Goal: Task Accomplishment & Management: Manage account settings

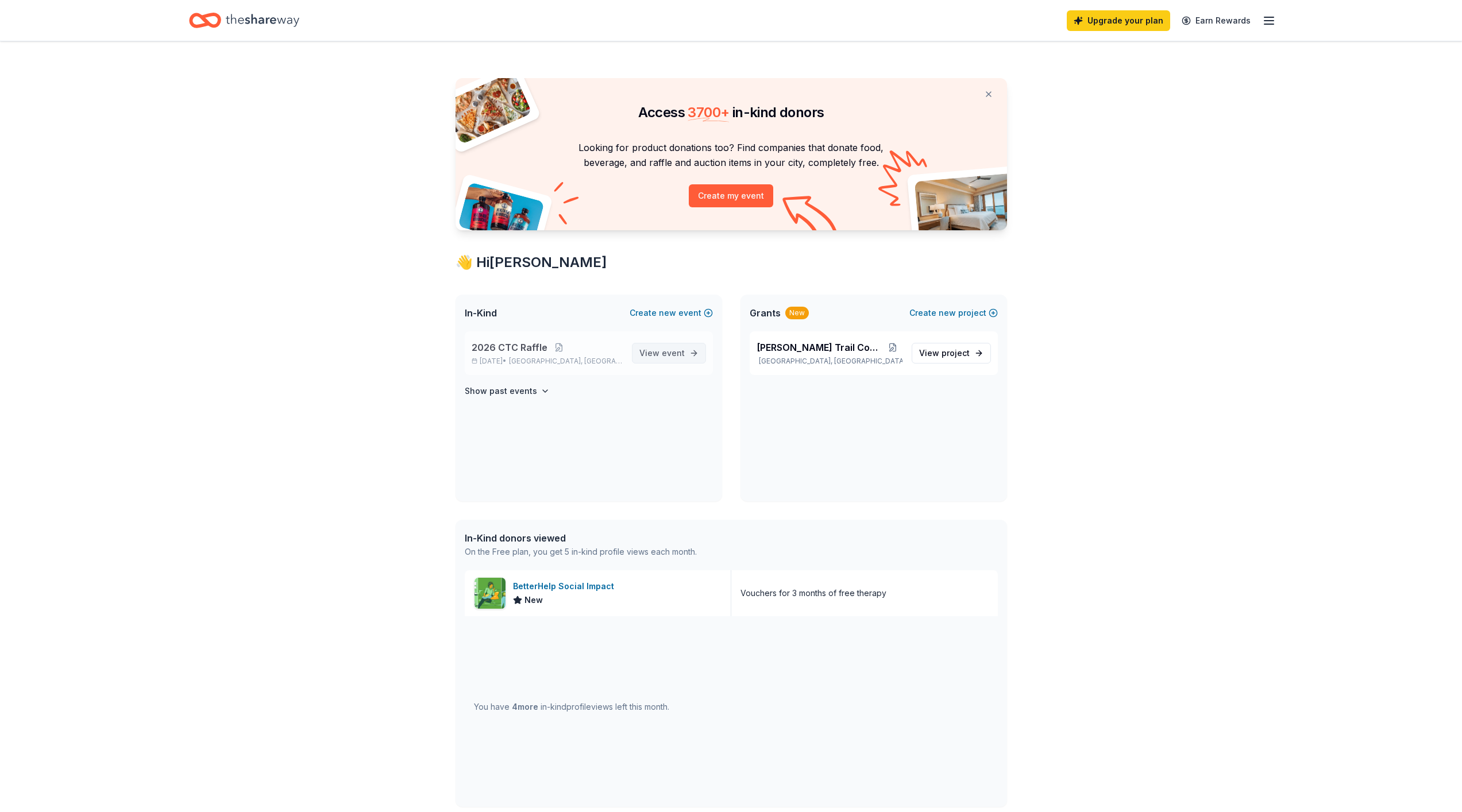
click at [657, 350] on span "View event" at bounding box center [662, 352] width 45 height 13
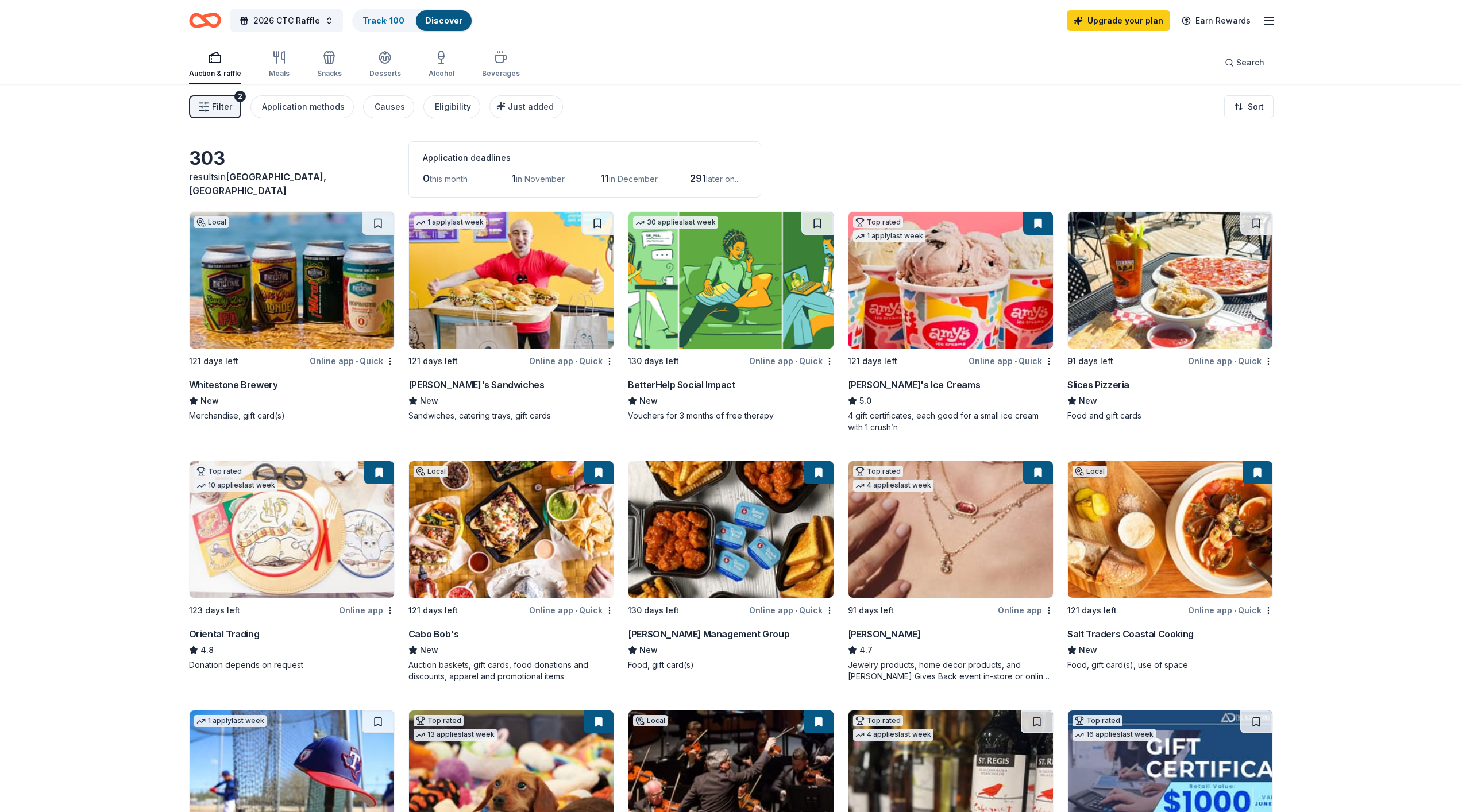
click at [974, 529] on img at bounding box center [951, 529] width 205 height 136
click at [379, 18] on link "Track · 100" at bounding box center [383, 21] width 42 height 10
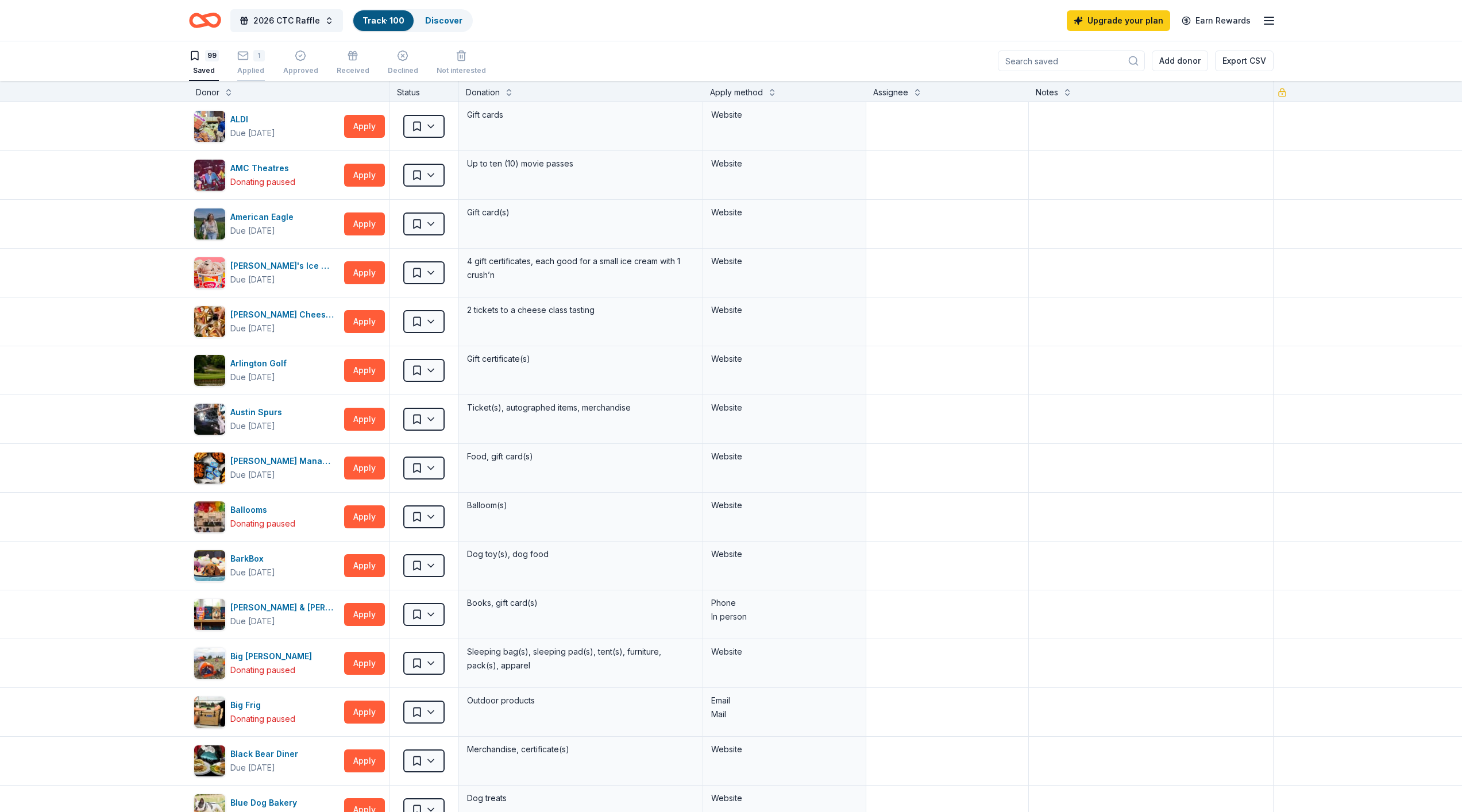
click at [259, 58] on div "1" at bounding box center [259, 55] width 11 height 11
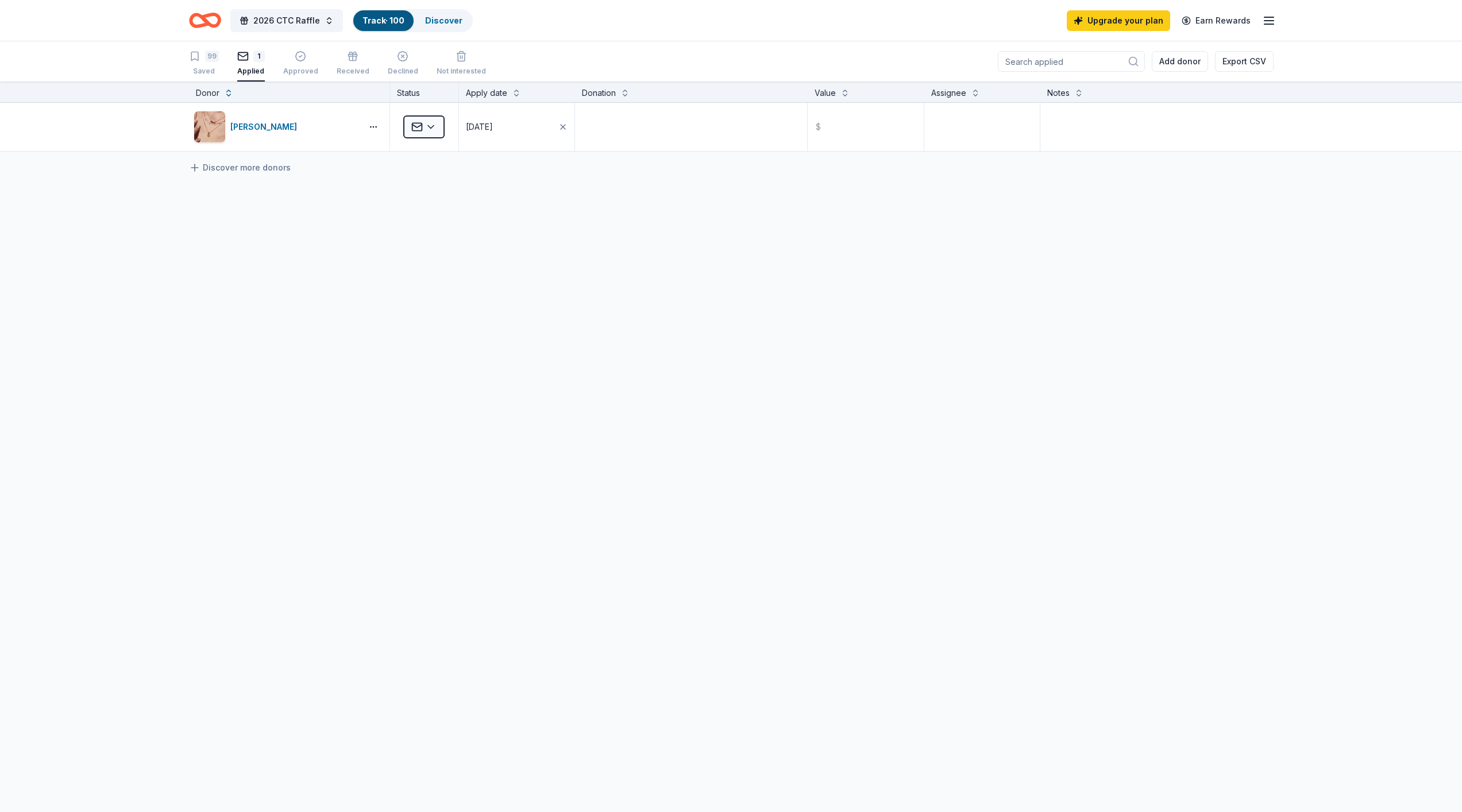
click at [324, 55] on div "99 Saved 1 Applied Approved Received Declined Not interested" at bounding box center [338, 64] width 297 height 36
click at [301, 59] on icon "button" at bounding box center [301, 56] width 11 height 11
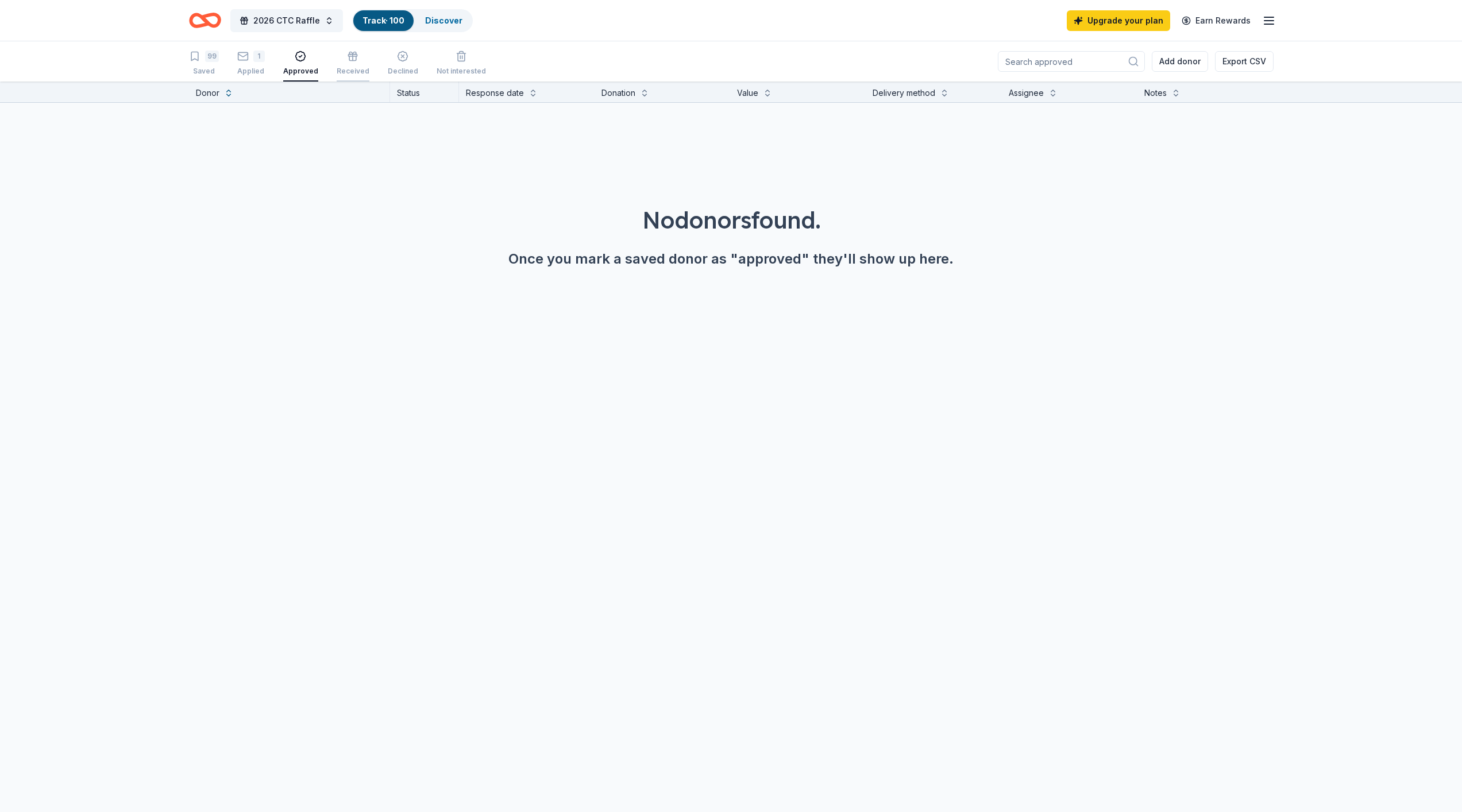
click at [346, 64] on div "Received" at bounding box center [353, 63] width 33 height 26
click at [252, 68] on div "Applied" at bounding box center [251, 71] width 28 height 9
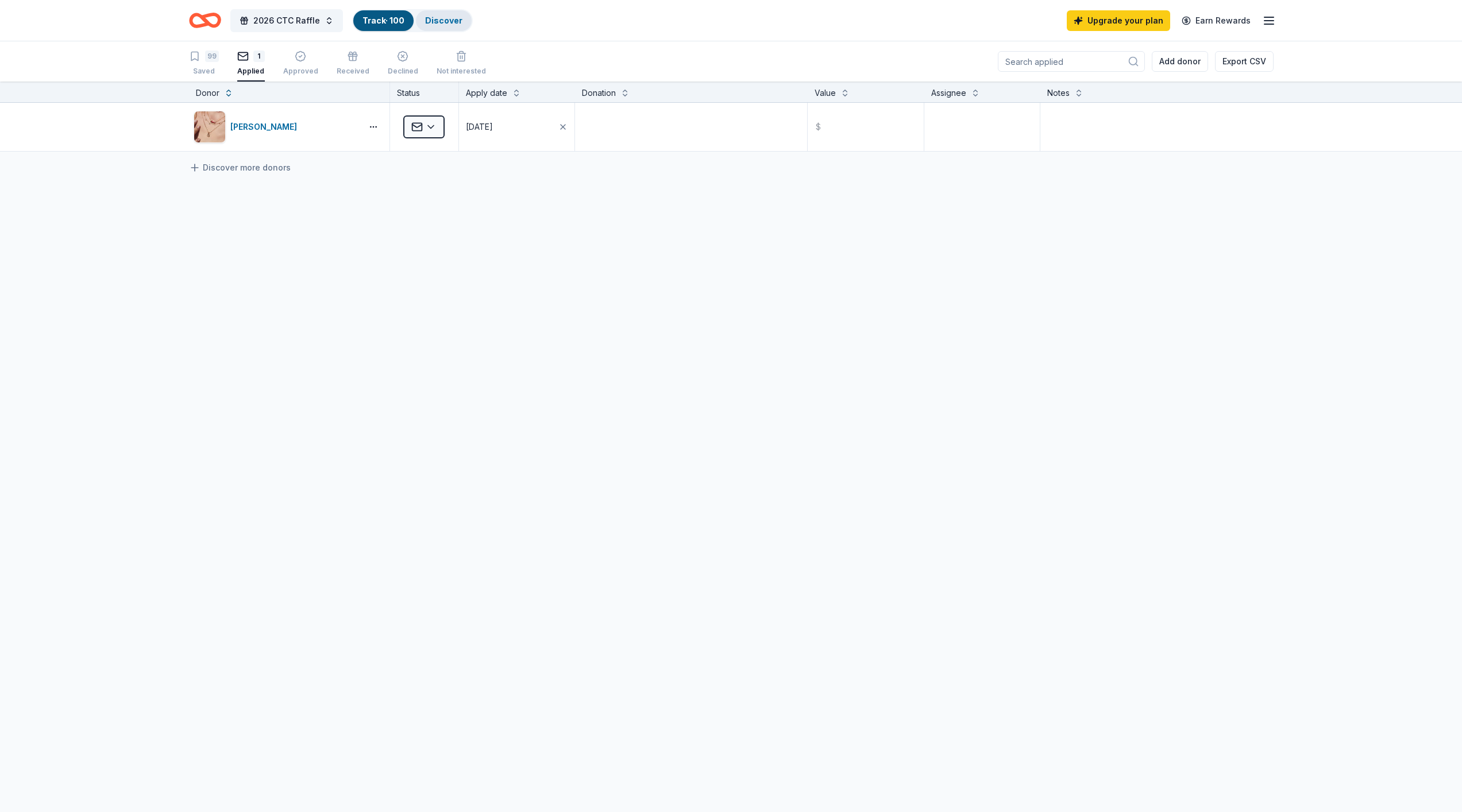
click at [448, 23] on link "Discover" at bounding box center [444, 21] width 38 height 10
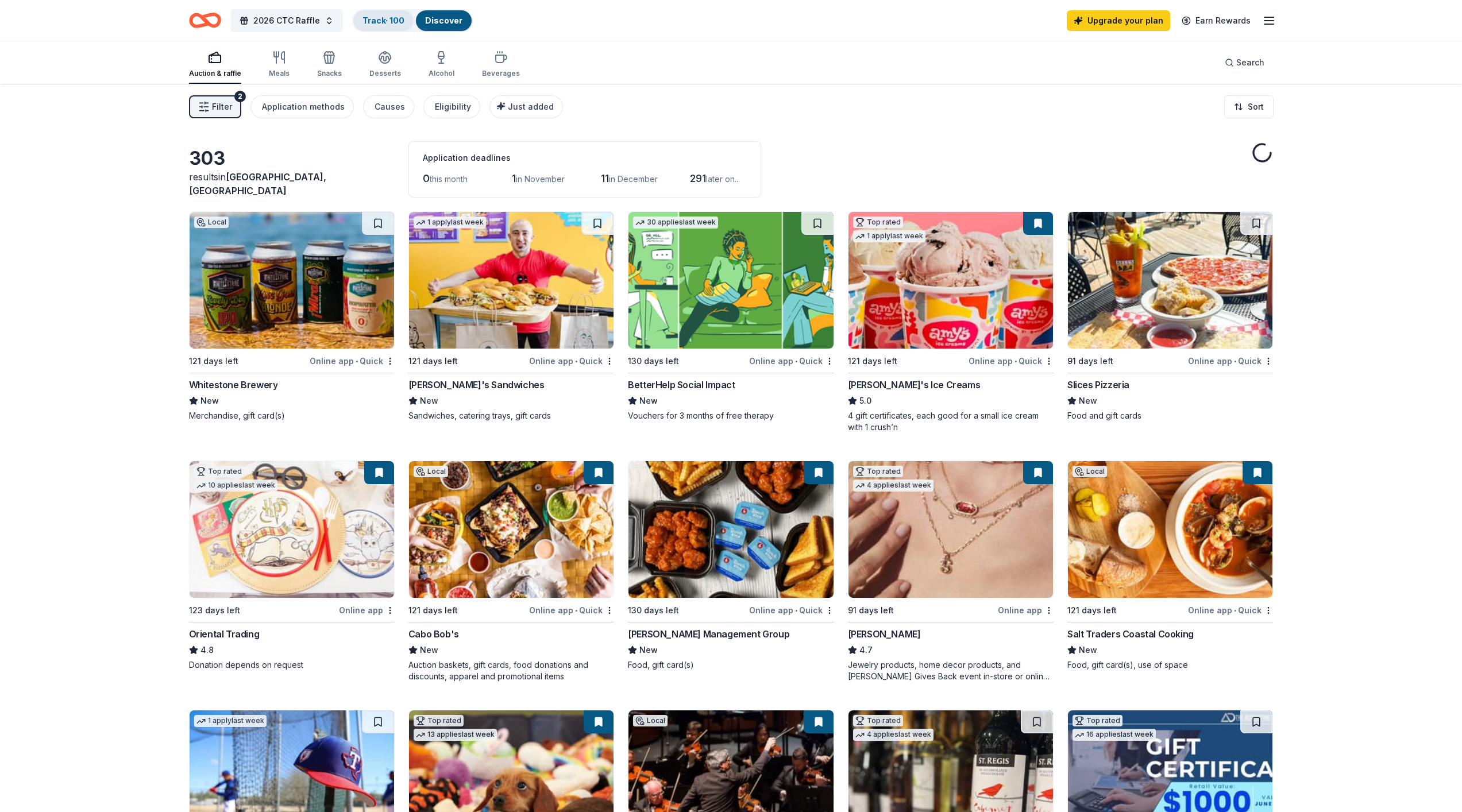
click at [380, 23] on link "Track · 100" at bounding box center [383, 21] width 42 height 10
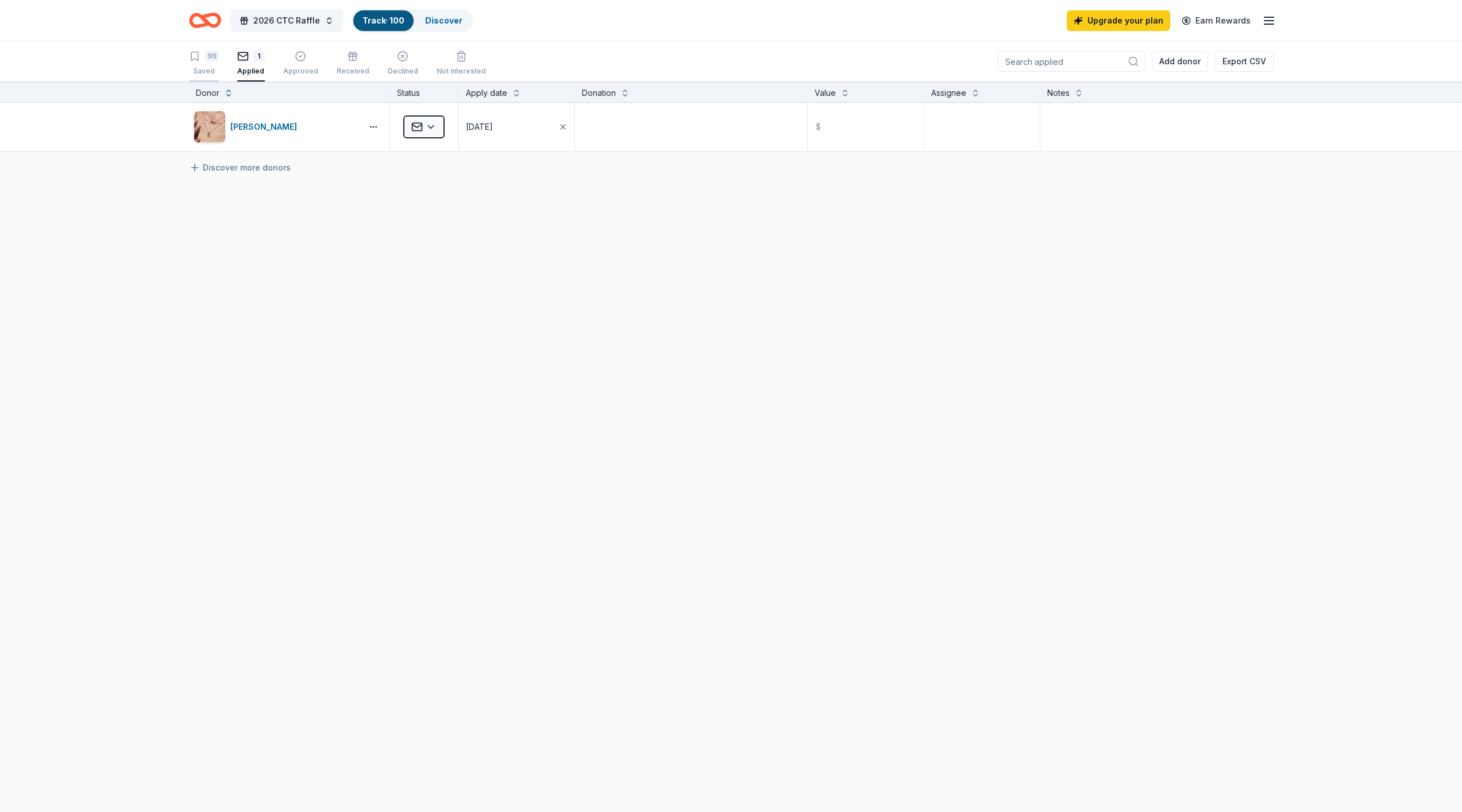
click at [196, 65] on div "99 Saved" at bounding box center [204, 63] width 30 height 26
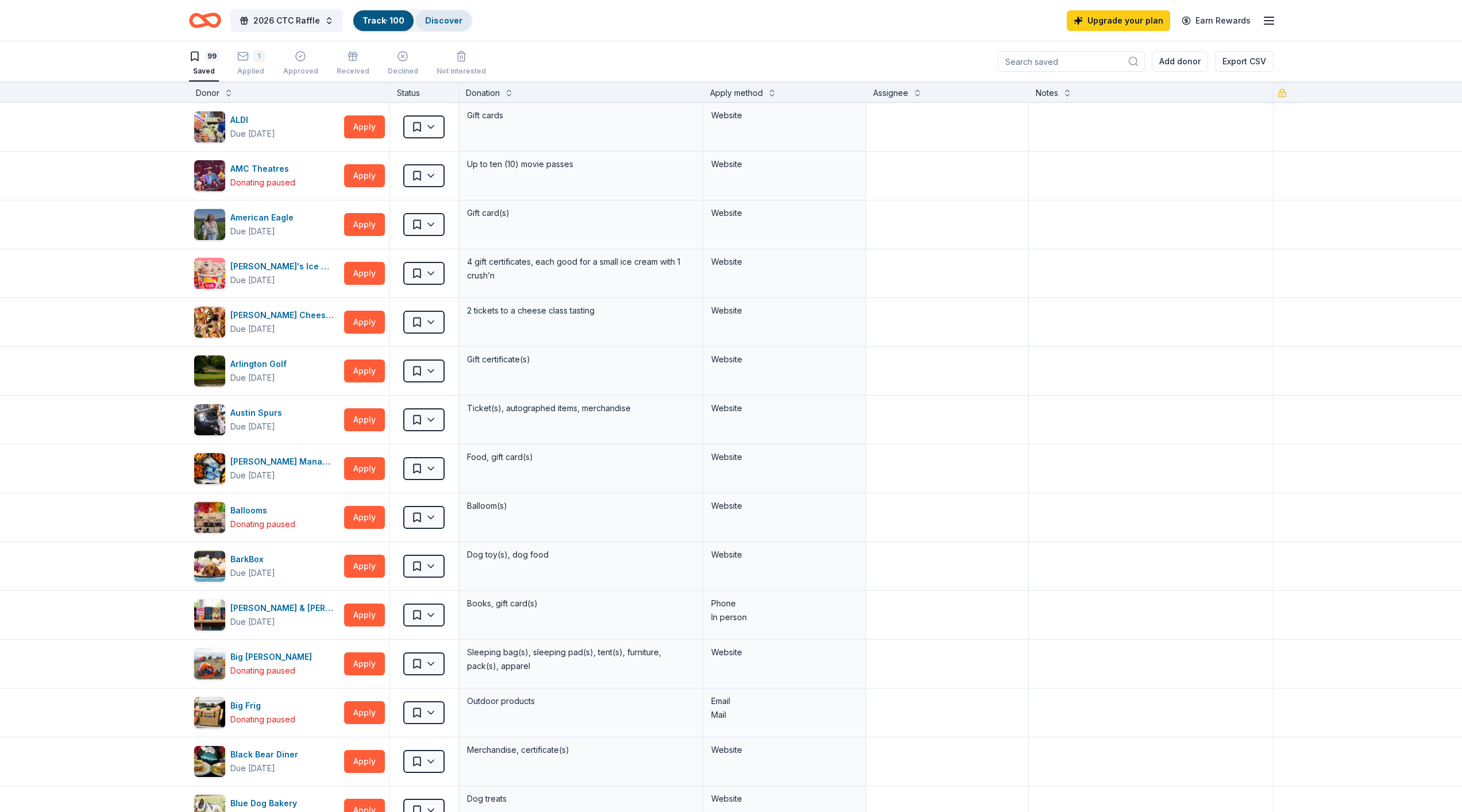
click at [434, 17] on link "Discover" at bounding box center [444, 21] width 38 height 10
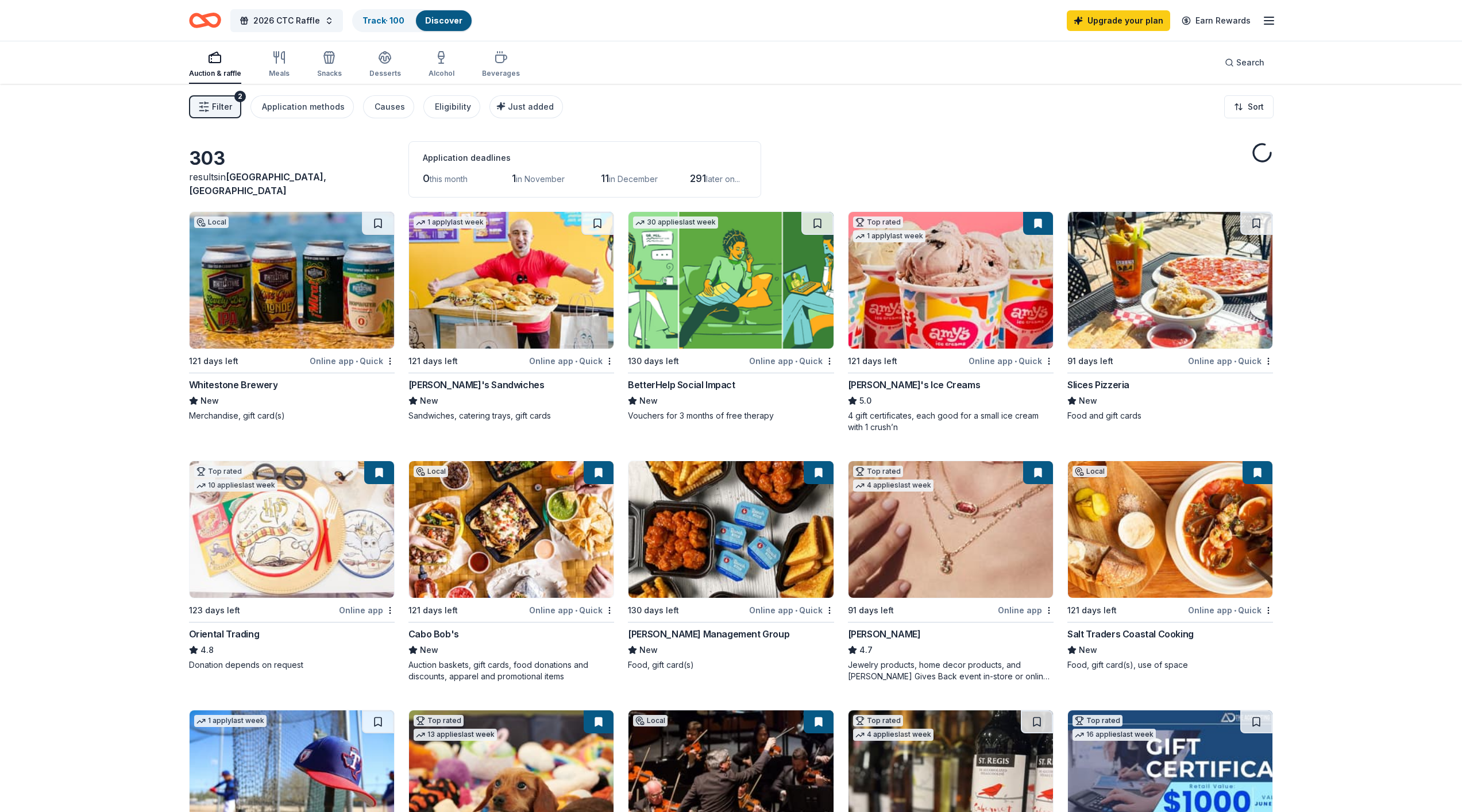
click at [226, 105] on span "Filter" at bounding box center [222, 107] width 20 height 13
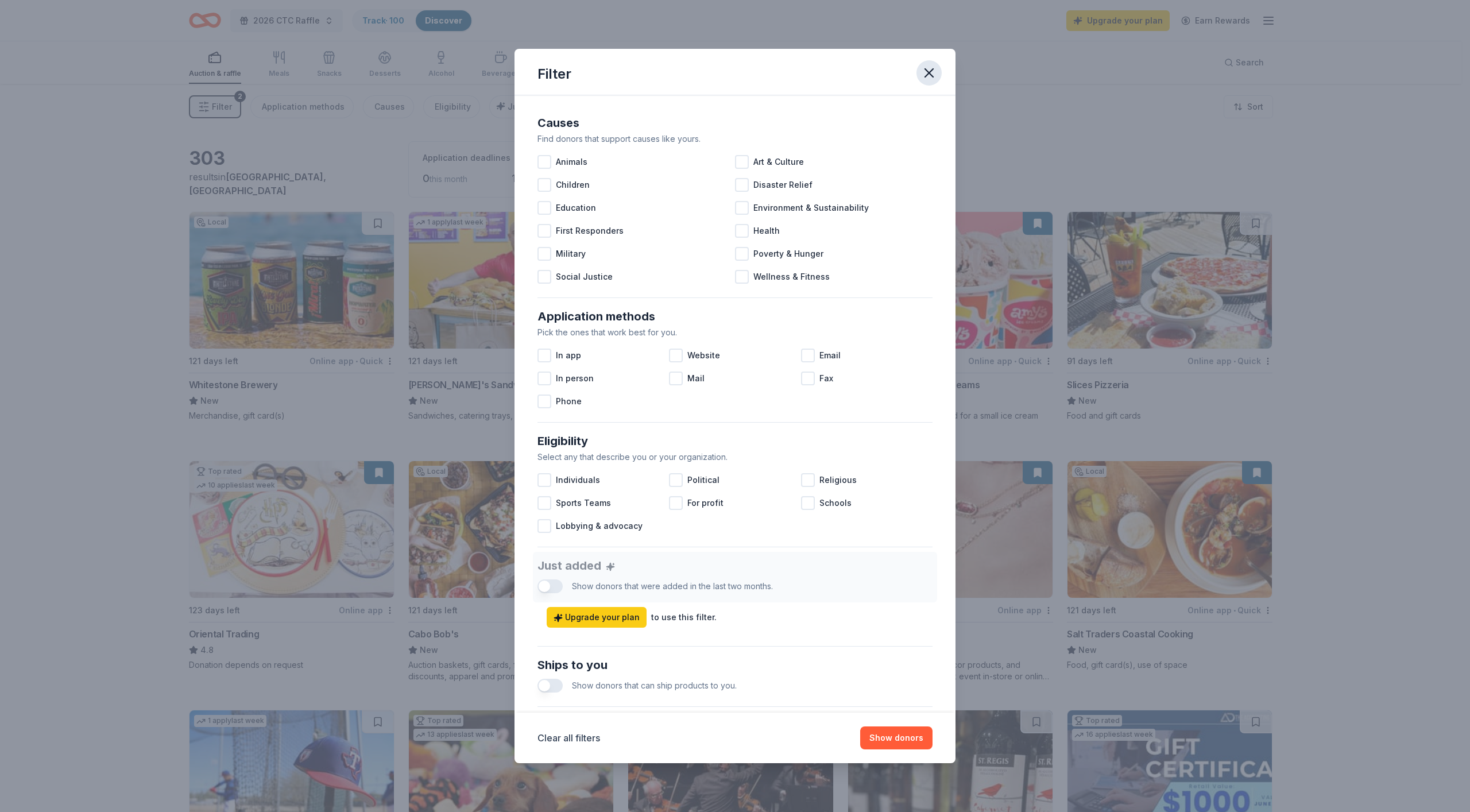
click at [929, 73] on icon "button" at bounding box center [929, 72] width 16 height 16
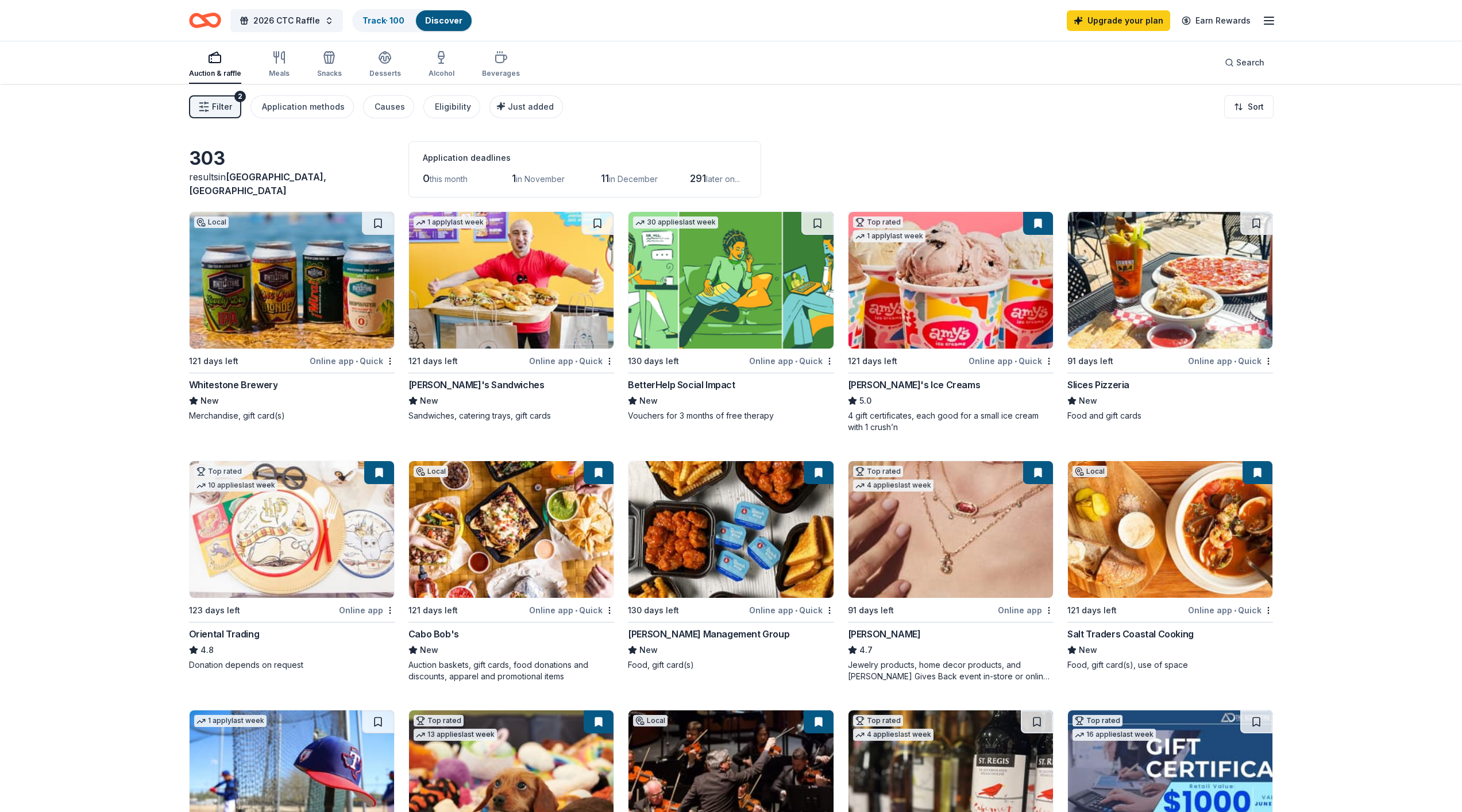
click at [1267, 19] on icon "button" at bounding box center [1269, 20] width 14 height 13
click at [1140, 84] on link "Account" at bounding box center [1131, 89] width 36 height 11
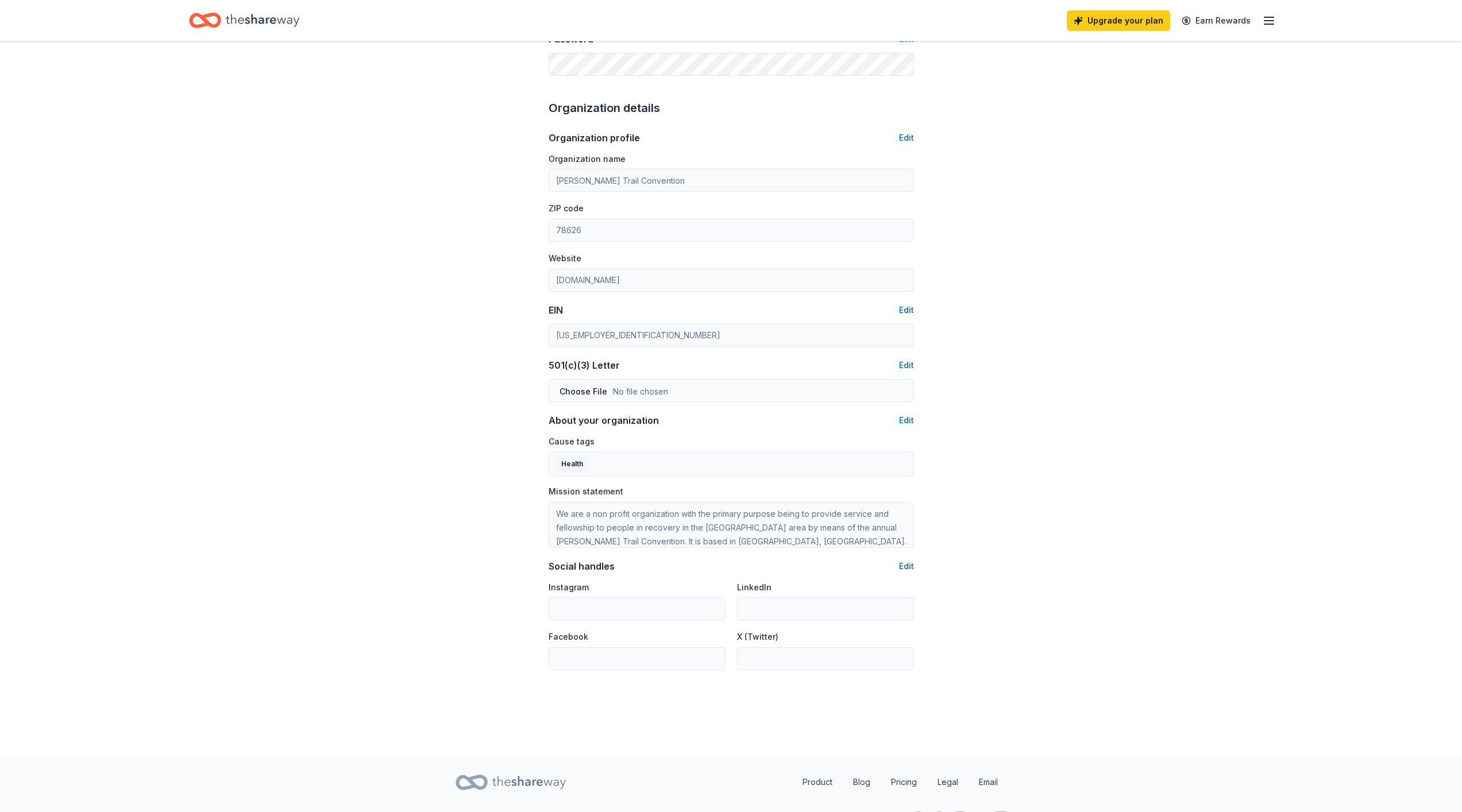
scroll to position [333, 0]
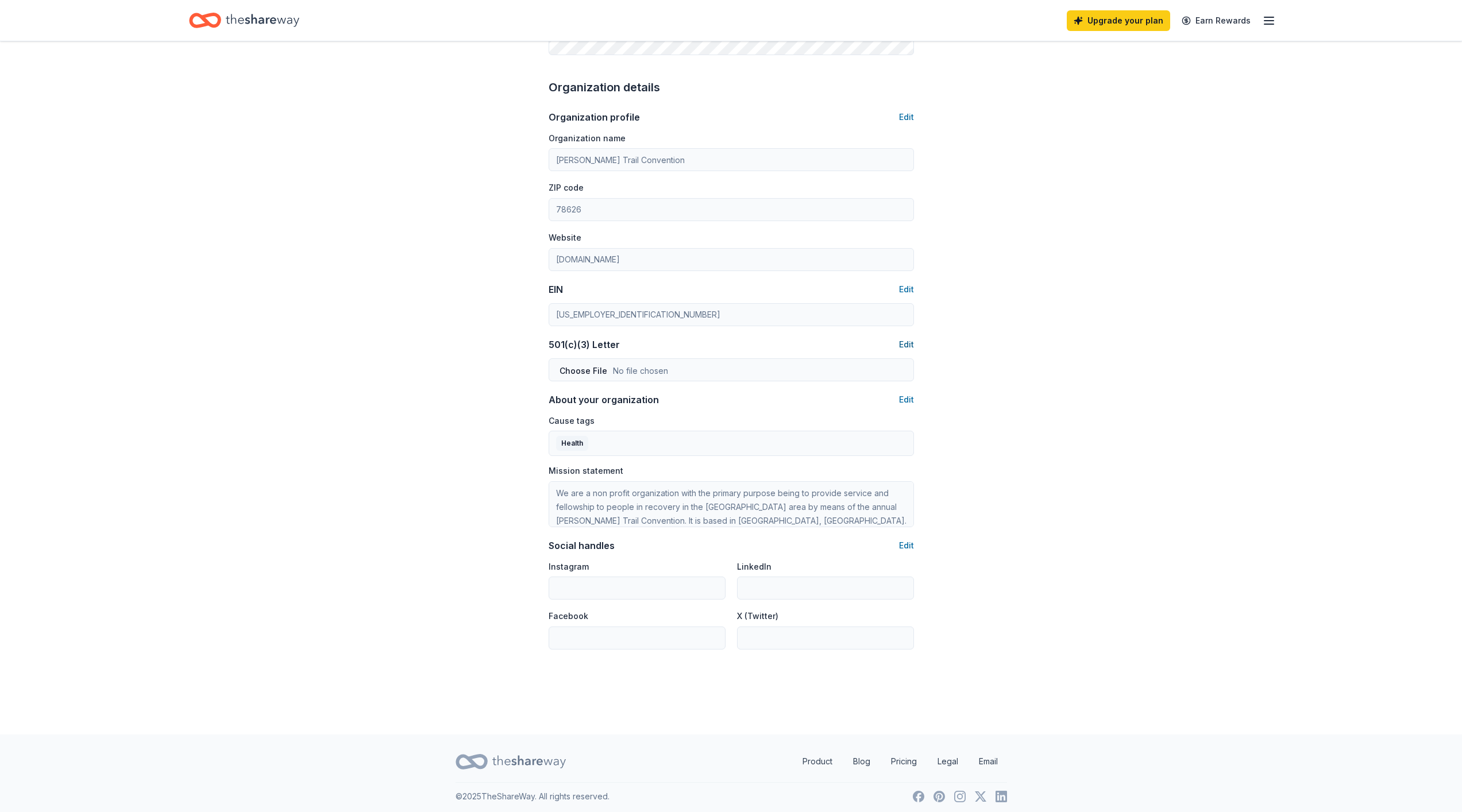
click at [906, 345] on button "Edit" at bounding box center [906, 344] width 15 height 13
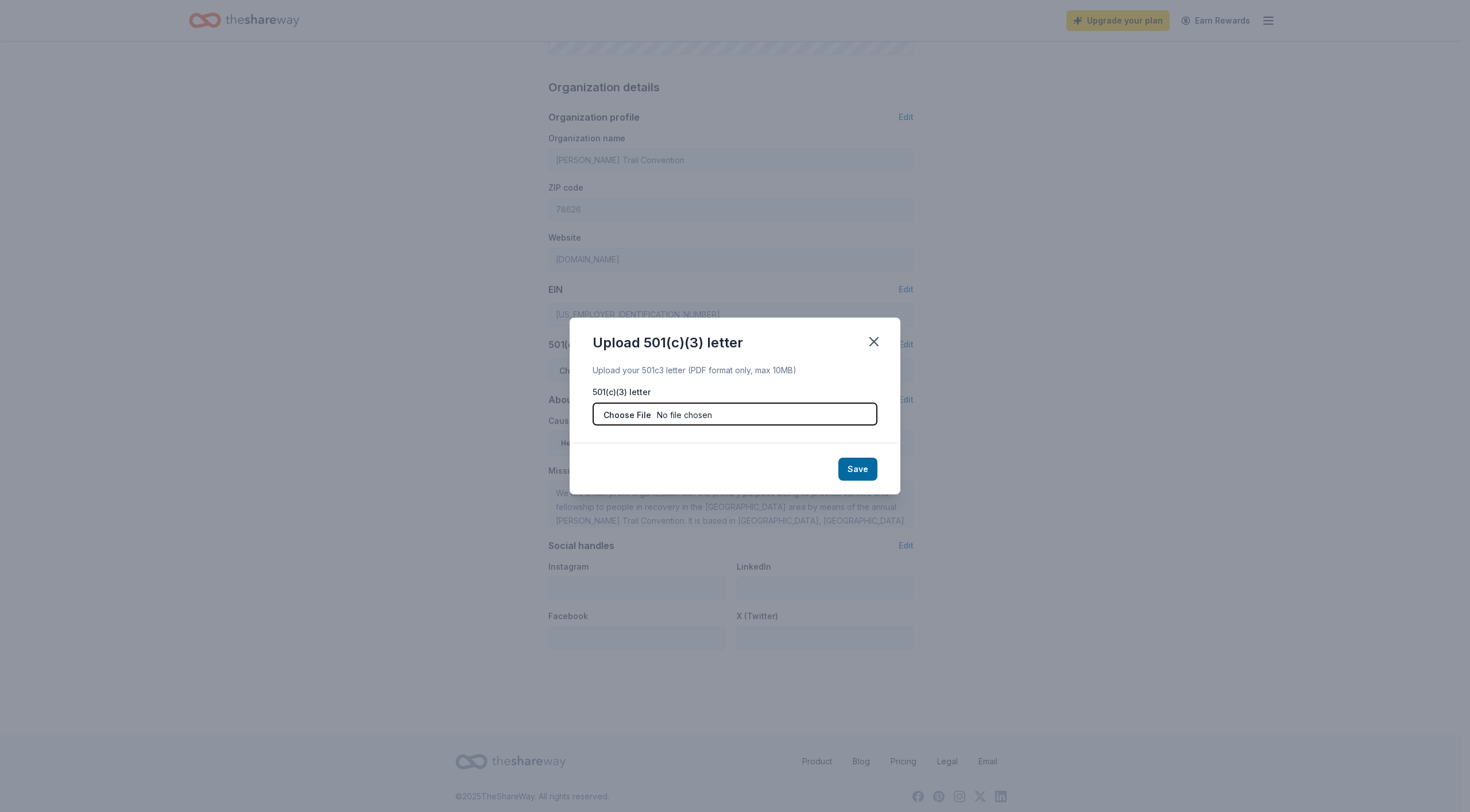
click at [650, 411] on input "file" at bounding box center [735, 414] width 285 height 23
click at [872, 341] on icon "button" at bounding box center [873, 341] width 8 height 8
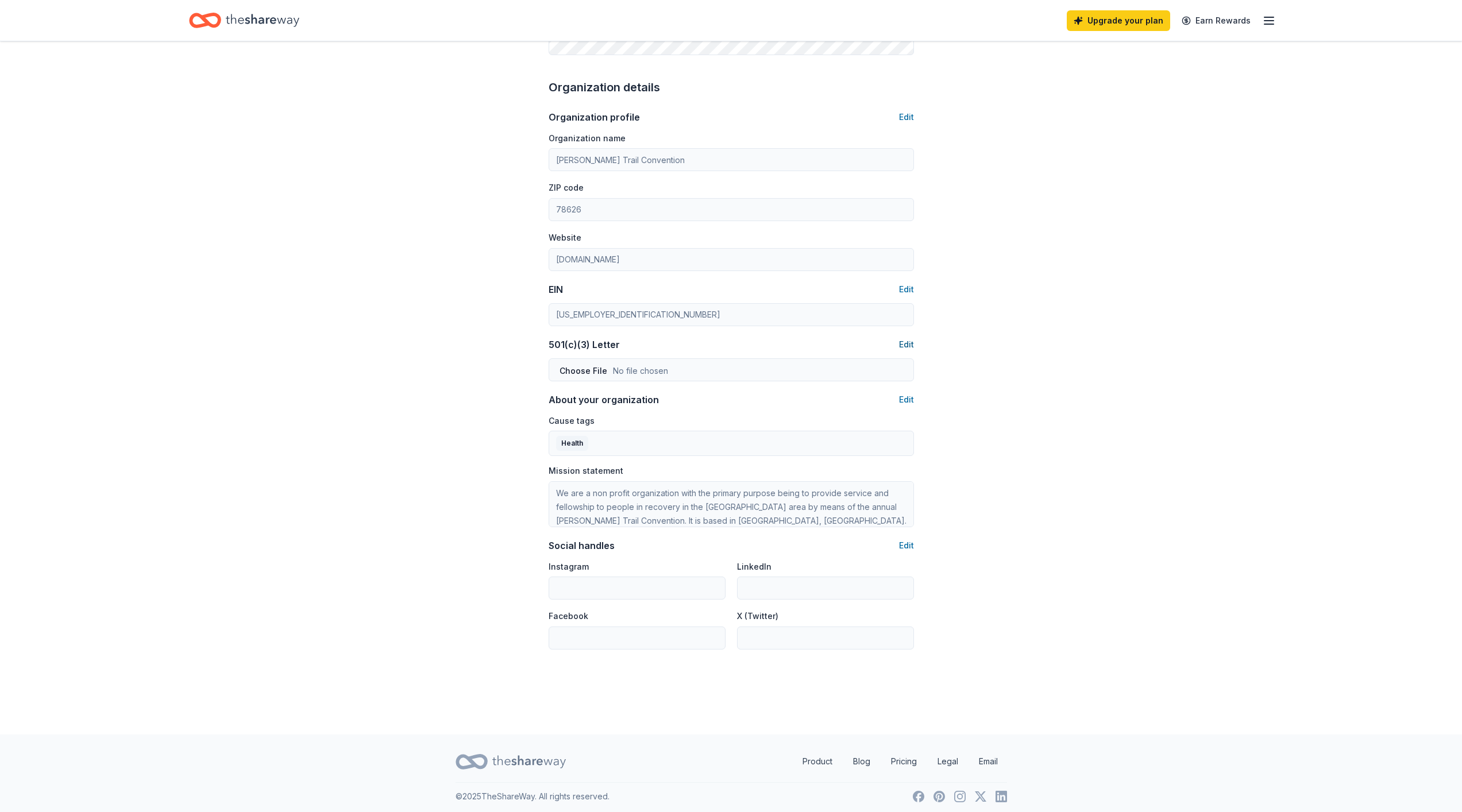
click at [900, 343] on button "Edit" at bounding box center [906, 344] width 15 height 13
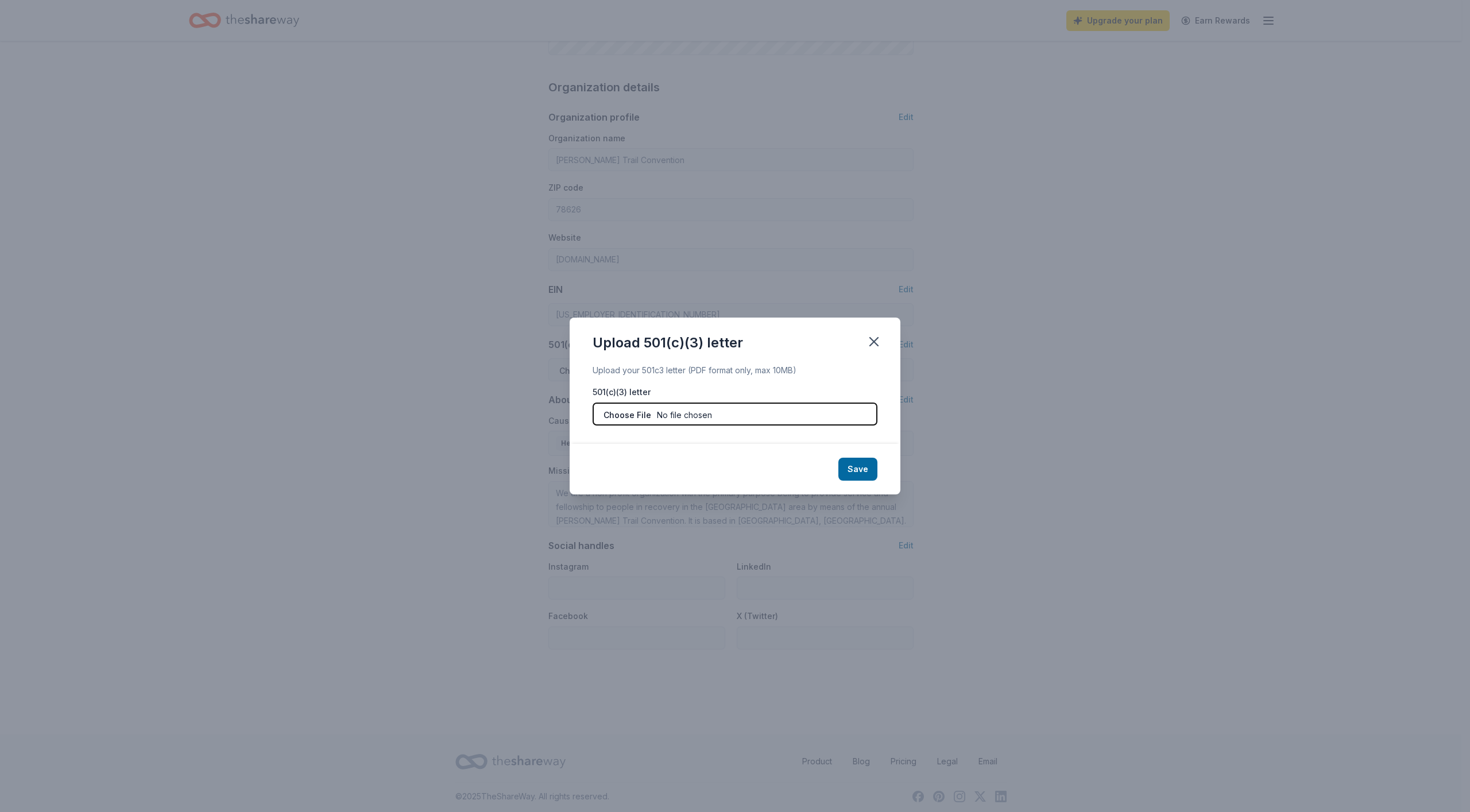
click at [654, 418] on input "file" at bounding box center [735, 414] width 285 height 23
click at [649, 411] on input "file" at bounding box center [735, 414] width 285 height 23
click at [681, 411] on input "file" at bounding box center [735, 414] width 285 height 23
type input "C:\fakepath\FinalLetter_74-2938426_CHISHOLMTRAILCONVENTION_03012022_00 (4).tif.…"
click at [871, 471] on button "Save" at bounding box center [858, 469] width 39 height 23
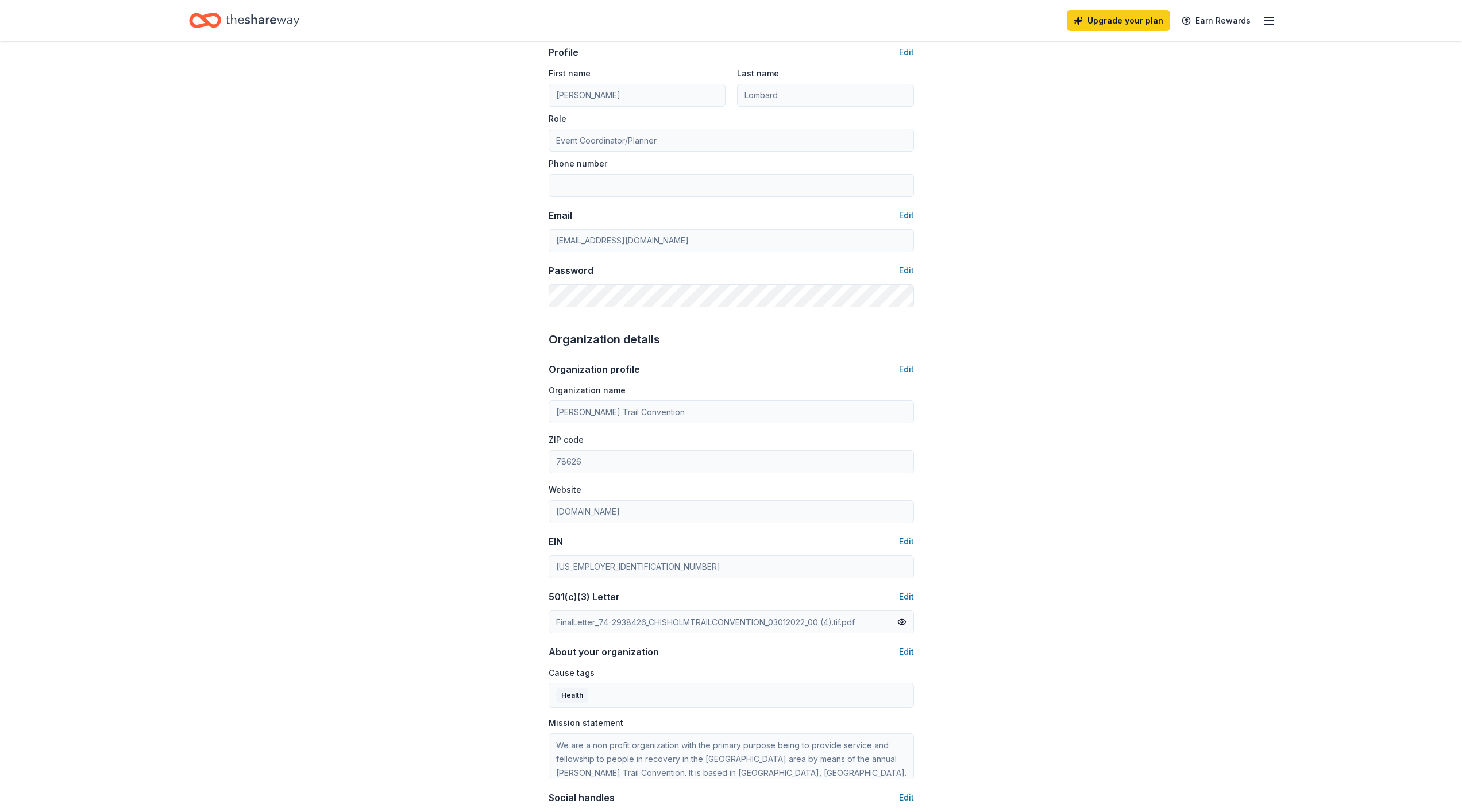
scroll to position [0, 0]
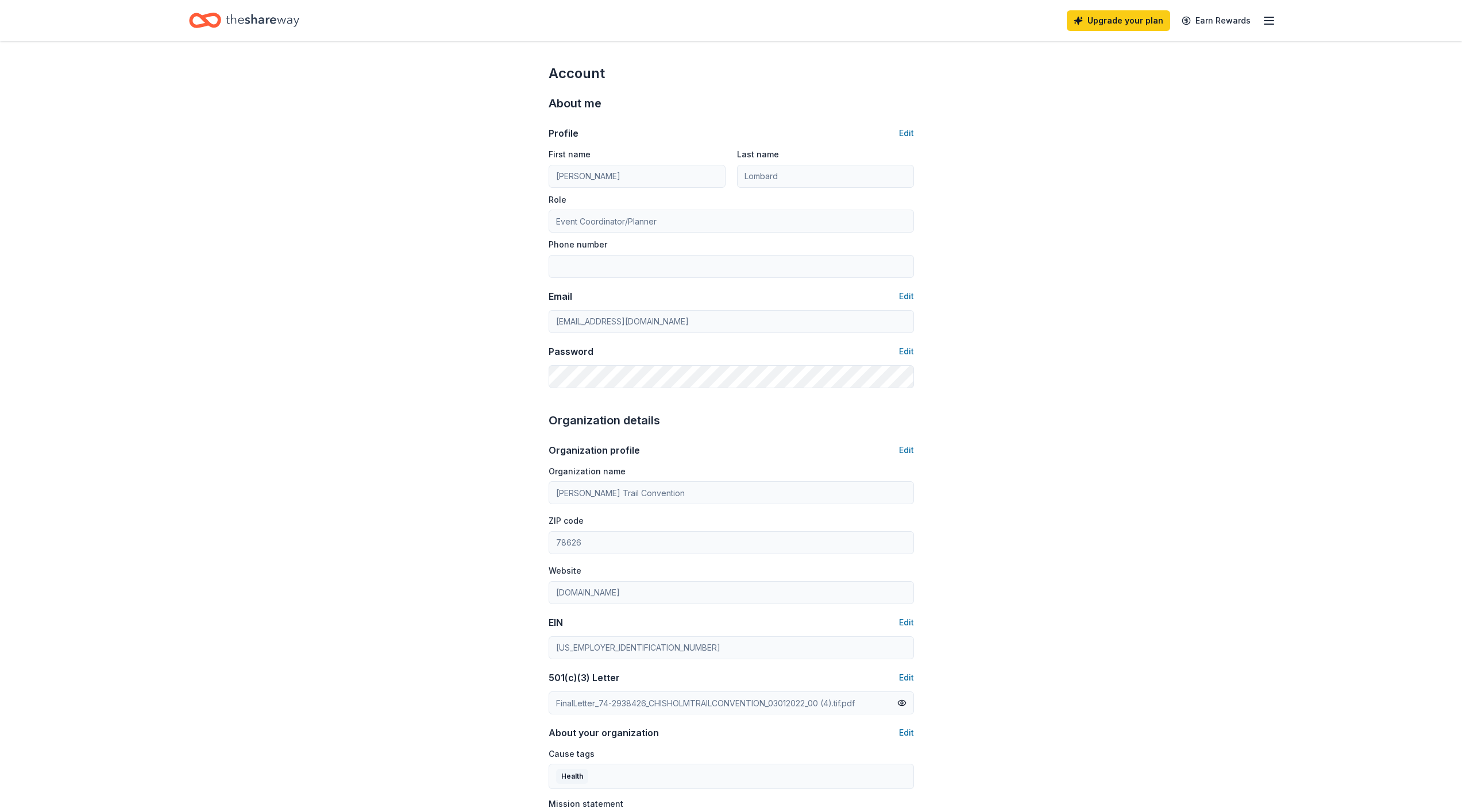
click at [1266, 26] on icon "button" at bounding box center [1269, 20] width 14 height 13
click at [1127, 143] on span "Billing Free" at bounding box center [1141, 144] width 56 height 13
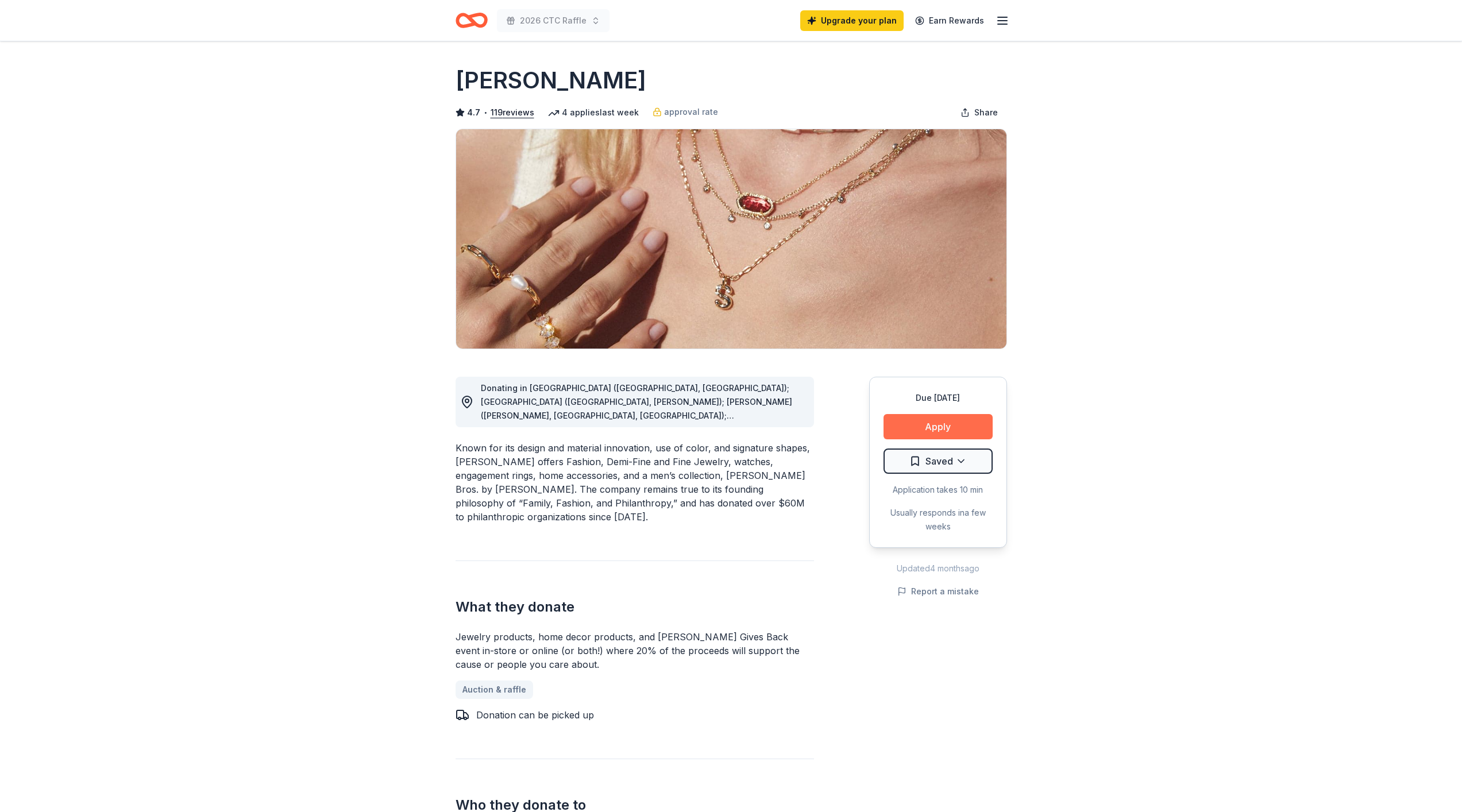
click at [943, 425] on button "Apply" at bounding box center [938, 427] width 109 height 26
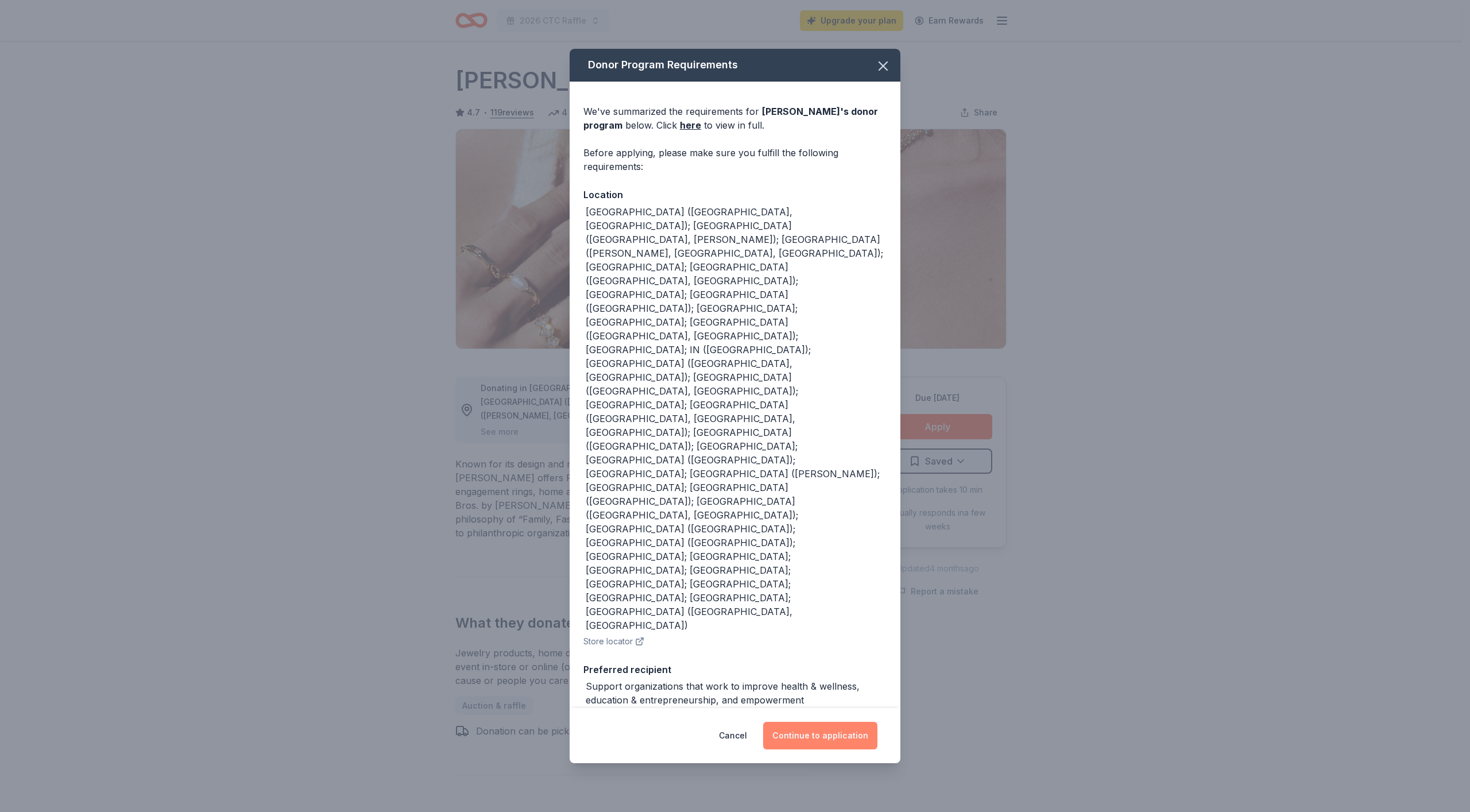
click at [812, 722] on button "Continue to application" at bounding box center [820, 735] width 114 height 28
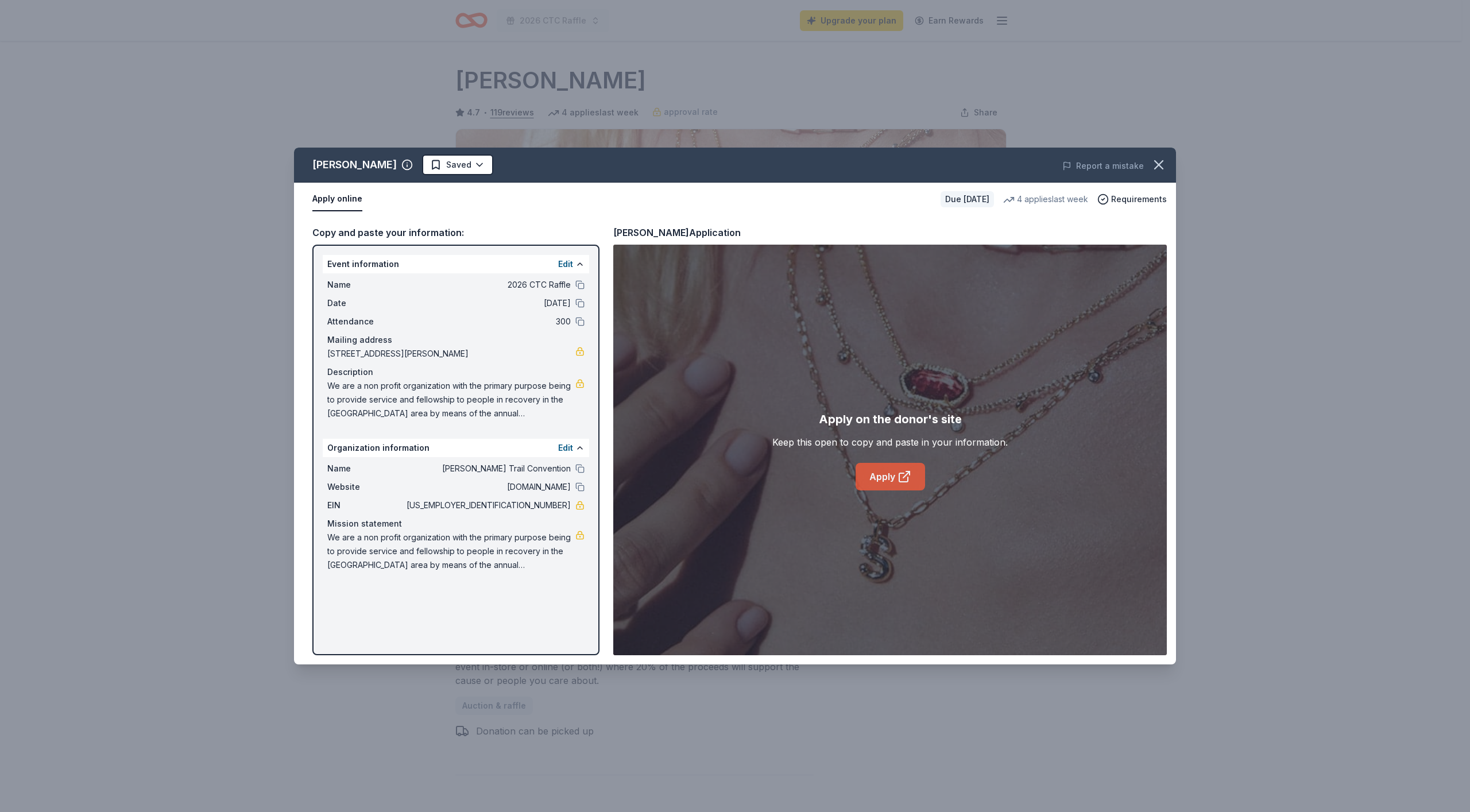
click at [872, 475] on link "Apply" at bounding box center [890, 476] width 70 height 28
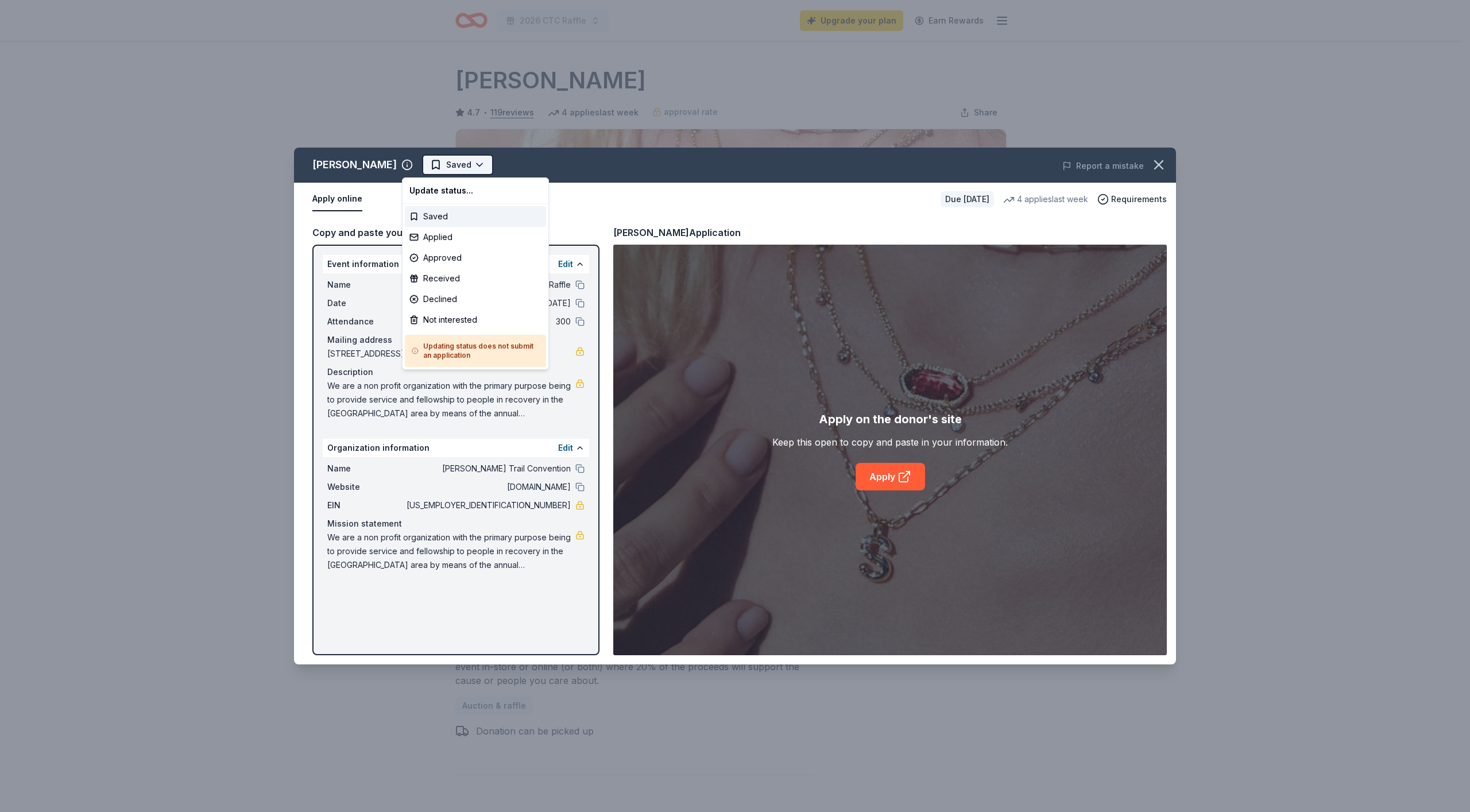
click at [459, 164] on html "2026 CTC Raffle Upgrade your plan Earn Rewards Due in 91 days Share Kendra Scot…" at bounding box center [735, 406] width 1470 height 812
click at [453, 242] on div "Applied" at bounding box center [475, 237] width 141 height 21
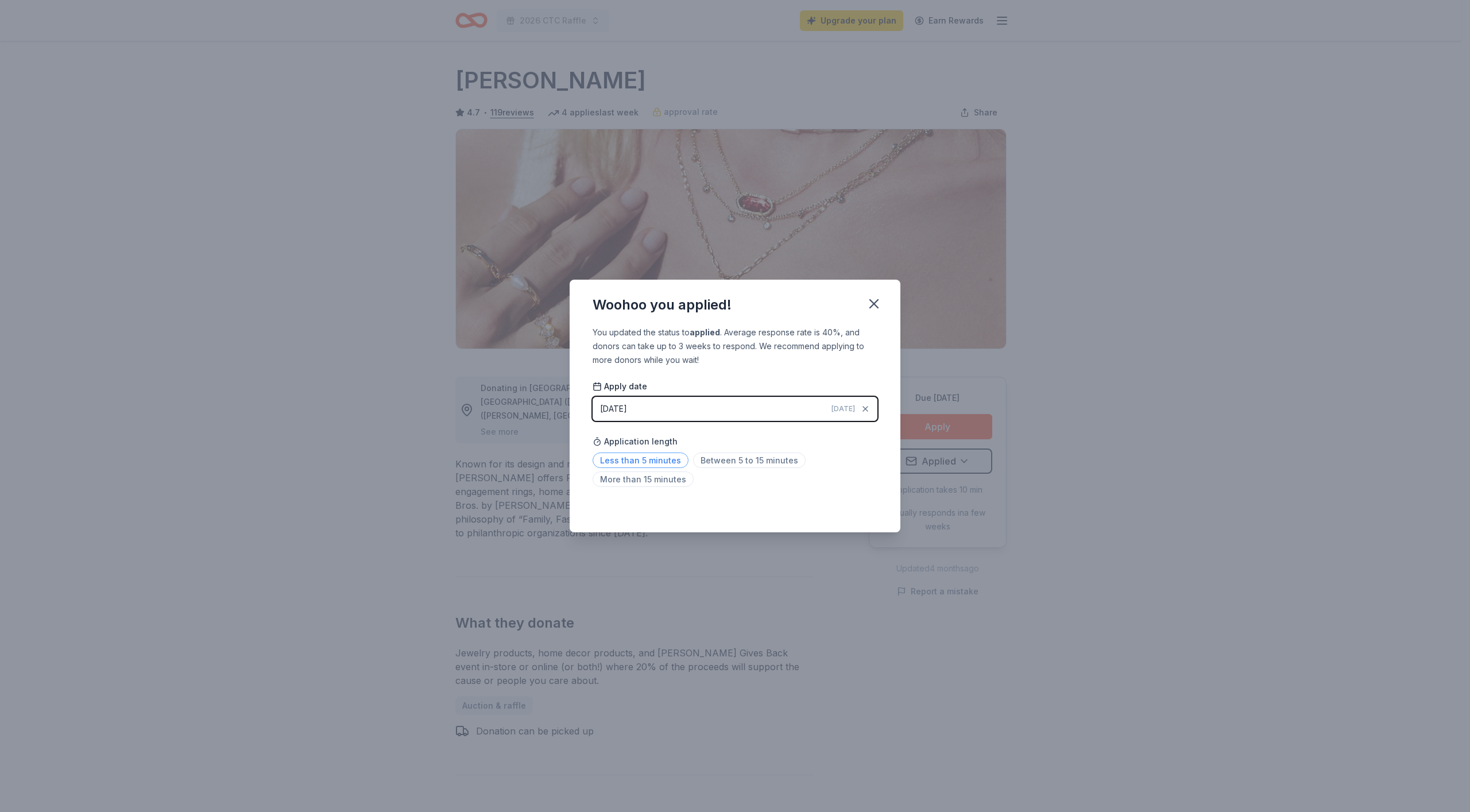
click at [665, 459] on span "Less than 5 minutes" at bounding box center [640, 460] width 96 height 16
click at [870, 306] on icon "button" at bounding box center [874, 303] width 16 height 16
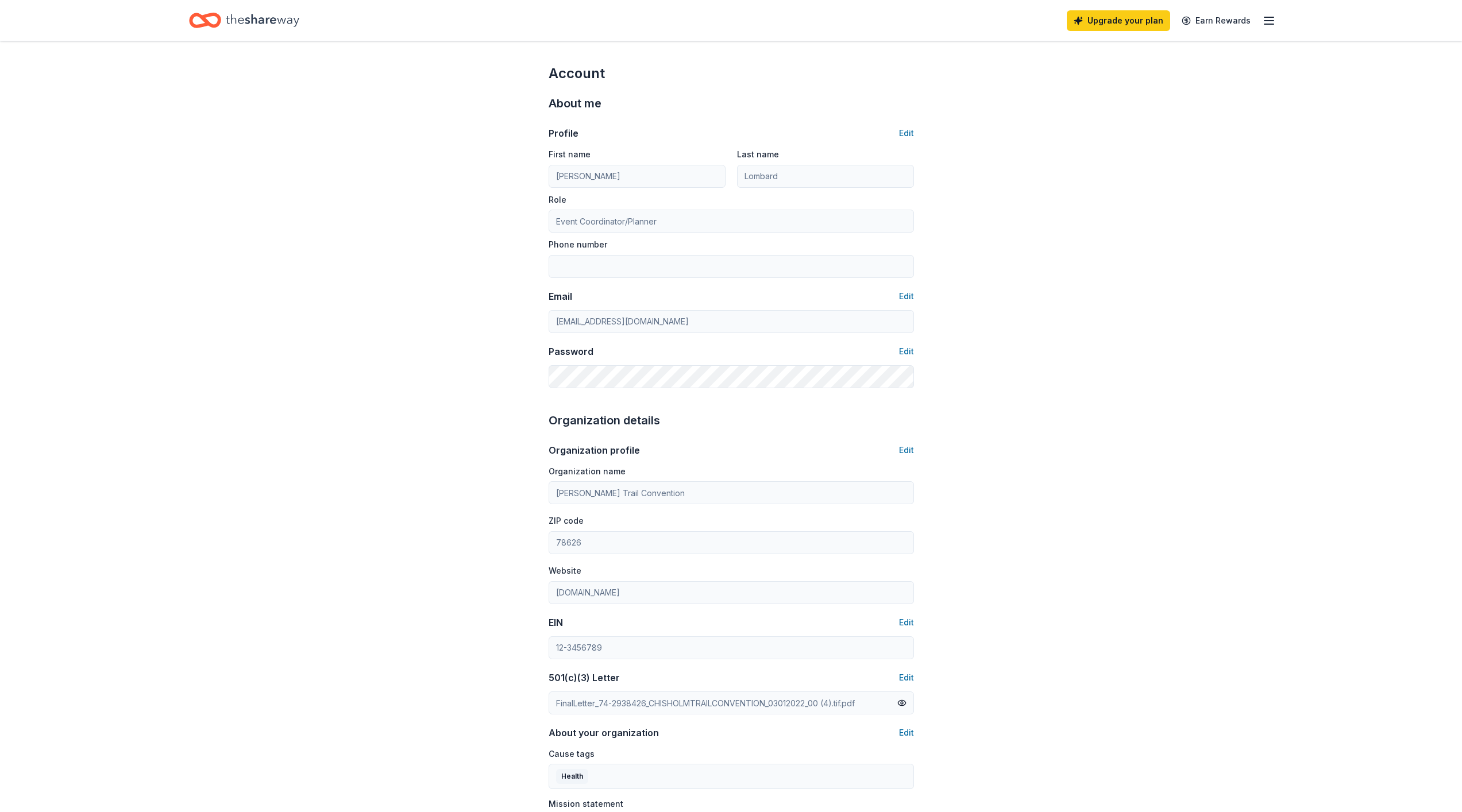
click at [268, 27] on icon "Home" at bounding box center [262, 20] width 73 height 23
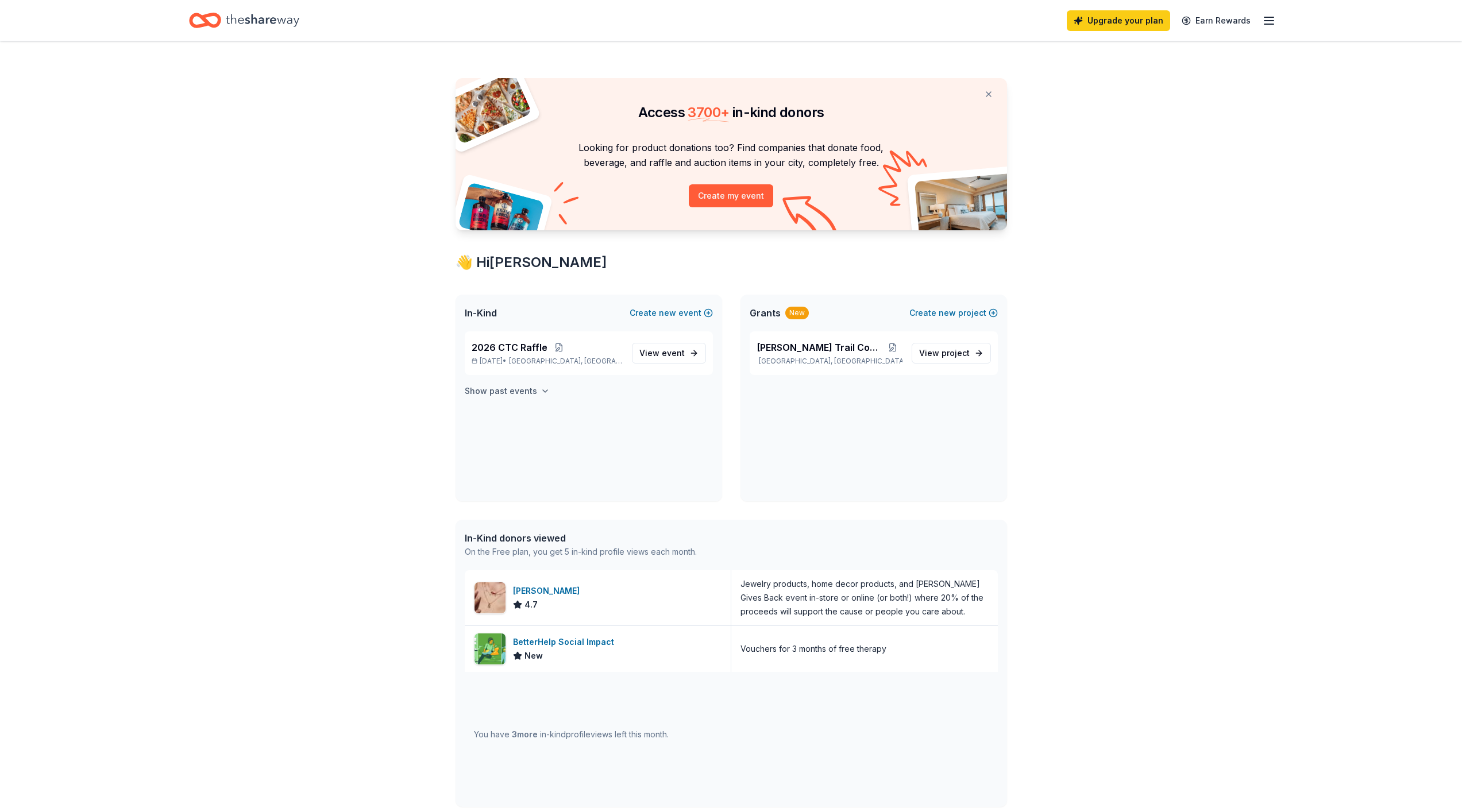
click at [542, 389] on icon "button" at bounding box center [544, 391] width 9 height 9
click at [946, 353] on span "project" at bounding box center [956, 353] width 28 height 10
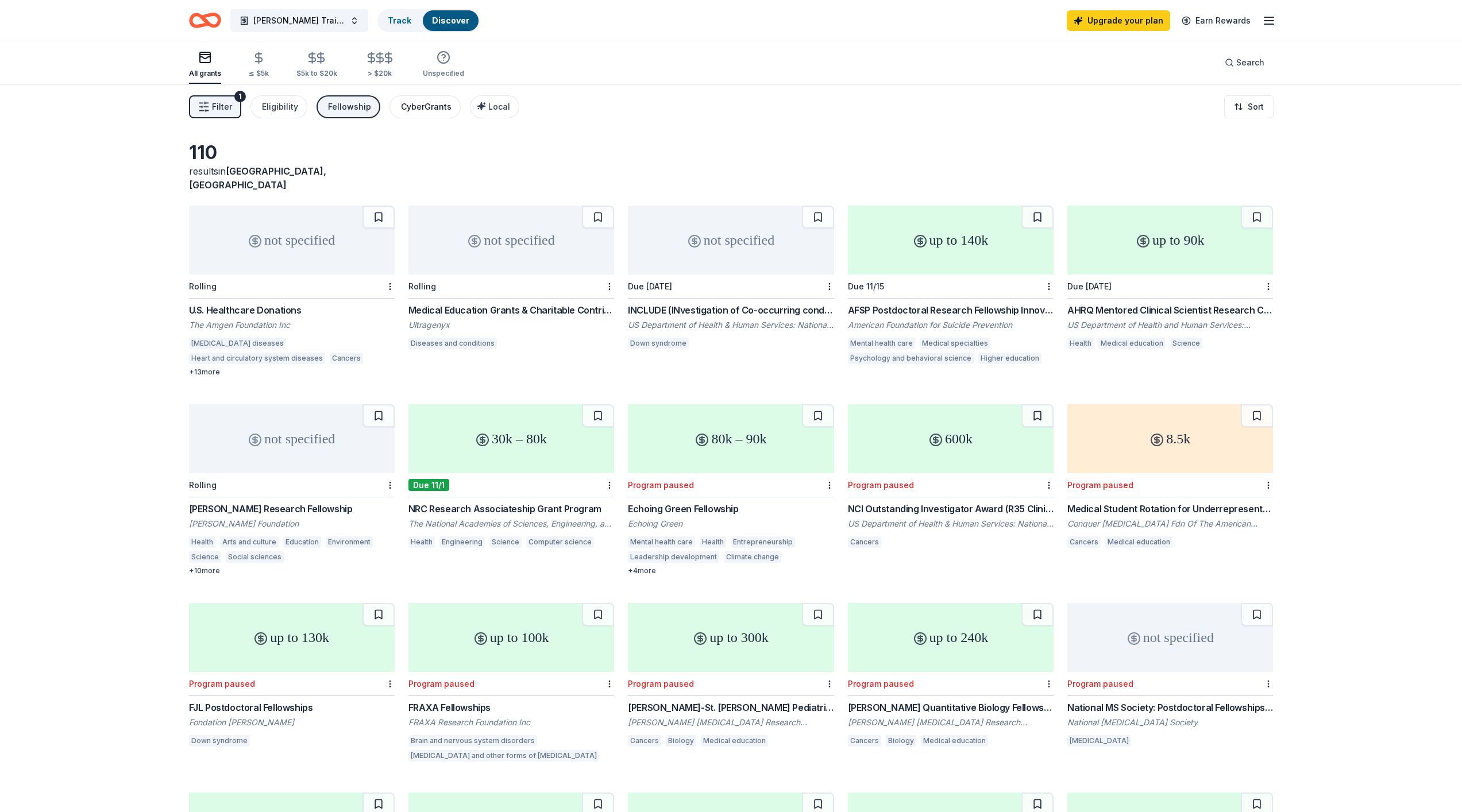
click at [404, 101] on div "CyberGrants" at bounding box center [426, 107] width 50 height 13
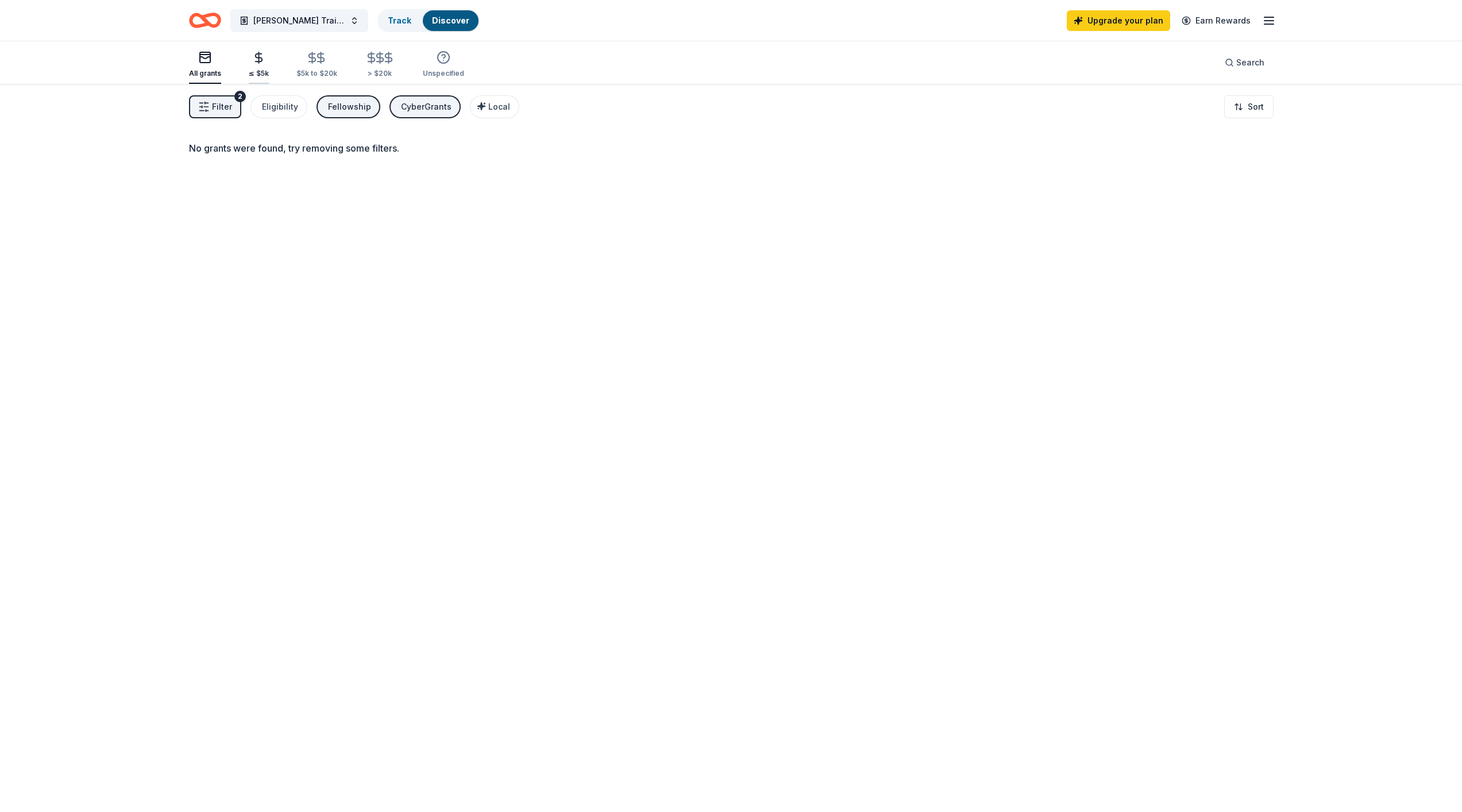
click at [255, 58] on icon "button" at bounding box center [259, 58] width 14 height 13
click at [314, 57] on icon "button" at bounding box center [321, 58] width 14 height 13
click at [422, 109] on div "CyberGrants" at bounding box center [426, 107] width 50 height 13
click at [253, 67] on div "≤ $5k" at bounding box center [259, 65] width 20 height 27
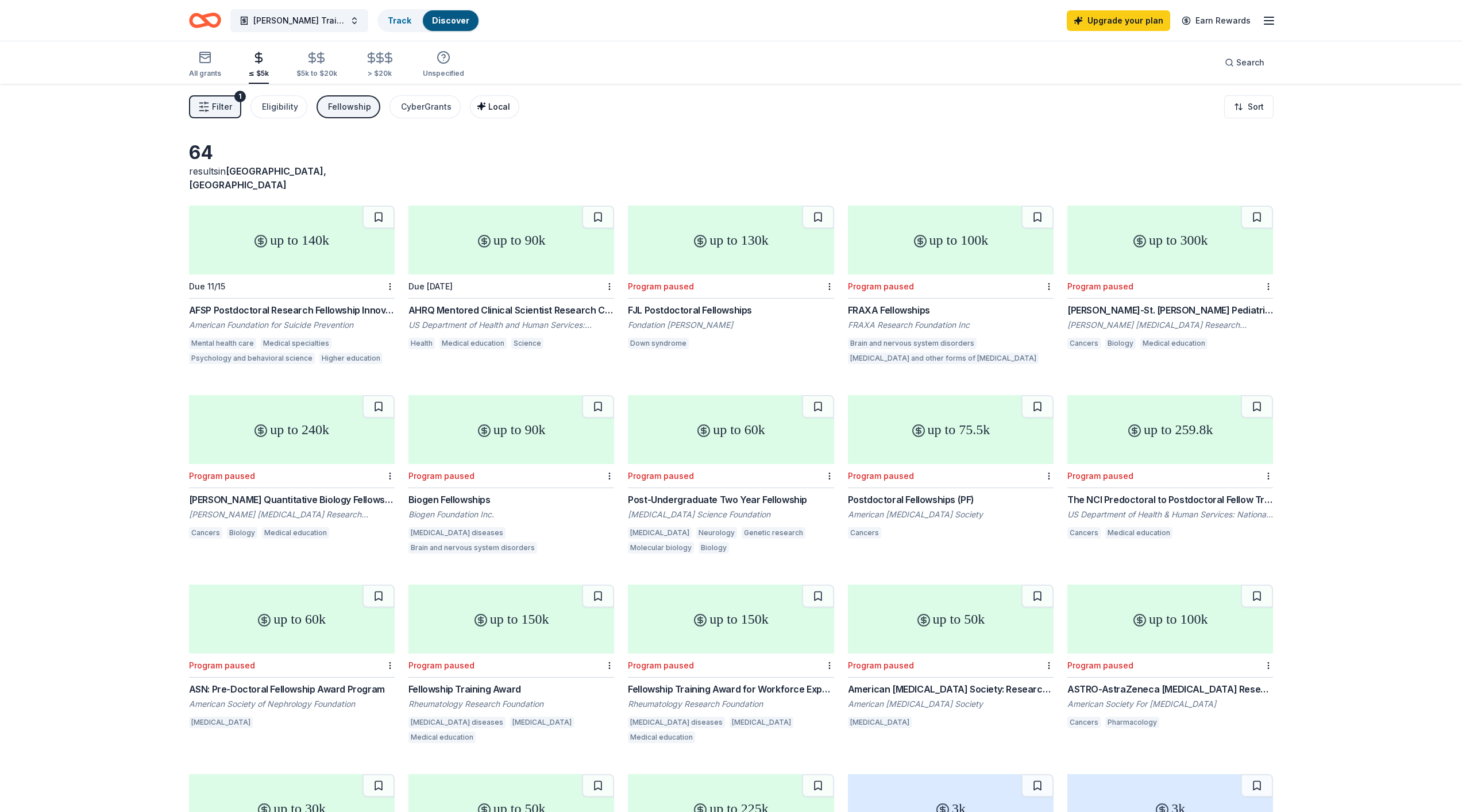
click at [488, 109] on span "Local" at bounding box center [499, 107] width 22 height 10
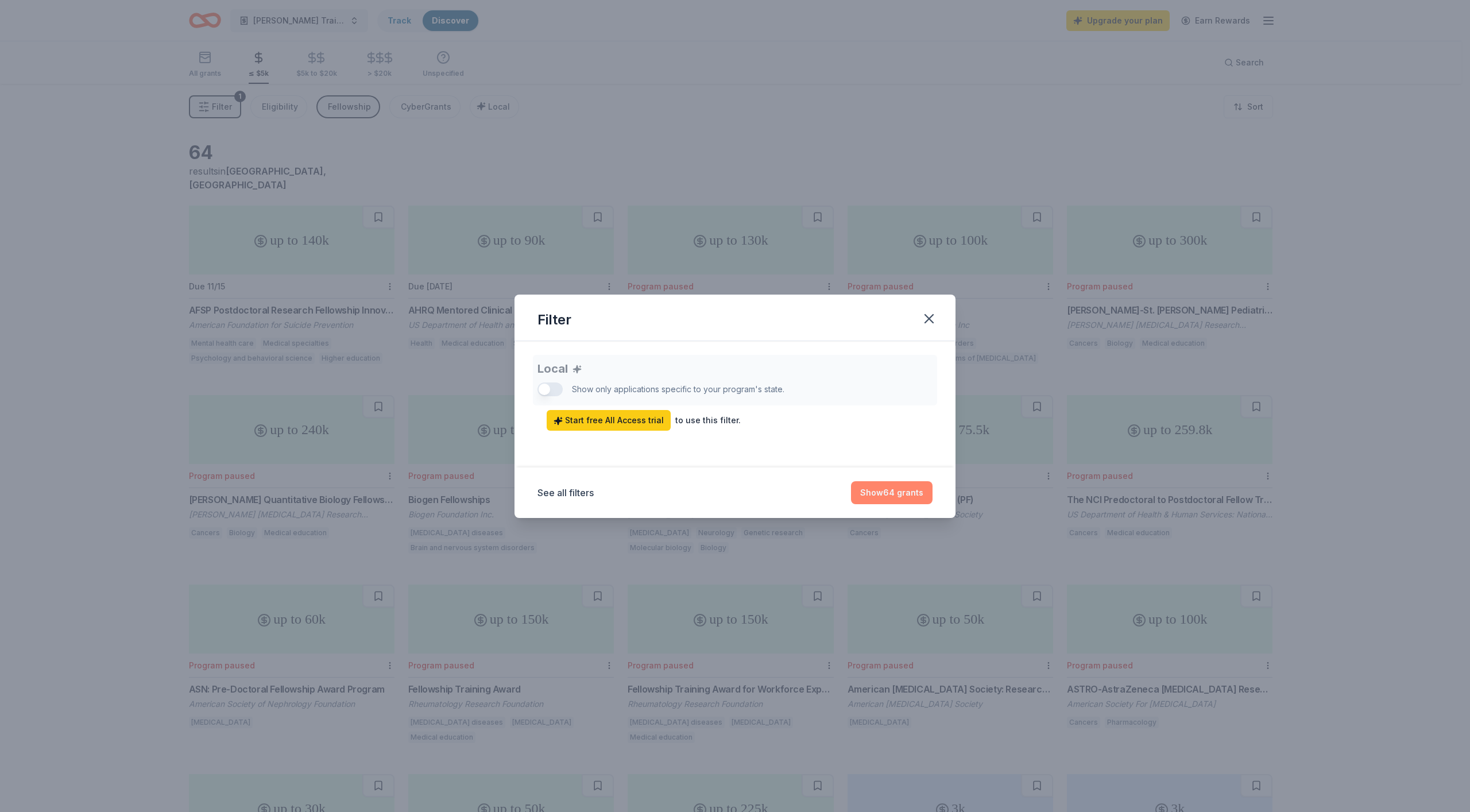
click at [858, 489] on button "Show 64 grants" at bounding box center [892, 492] width 82 height 23
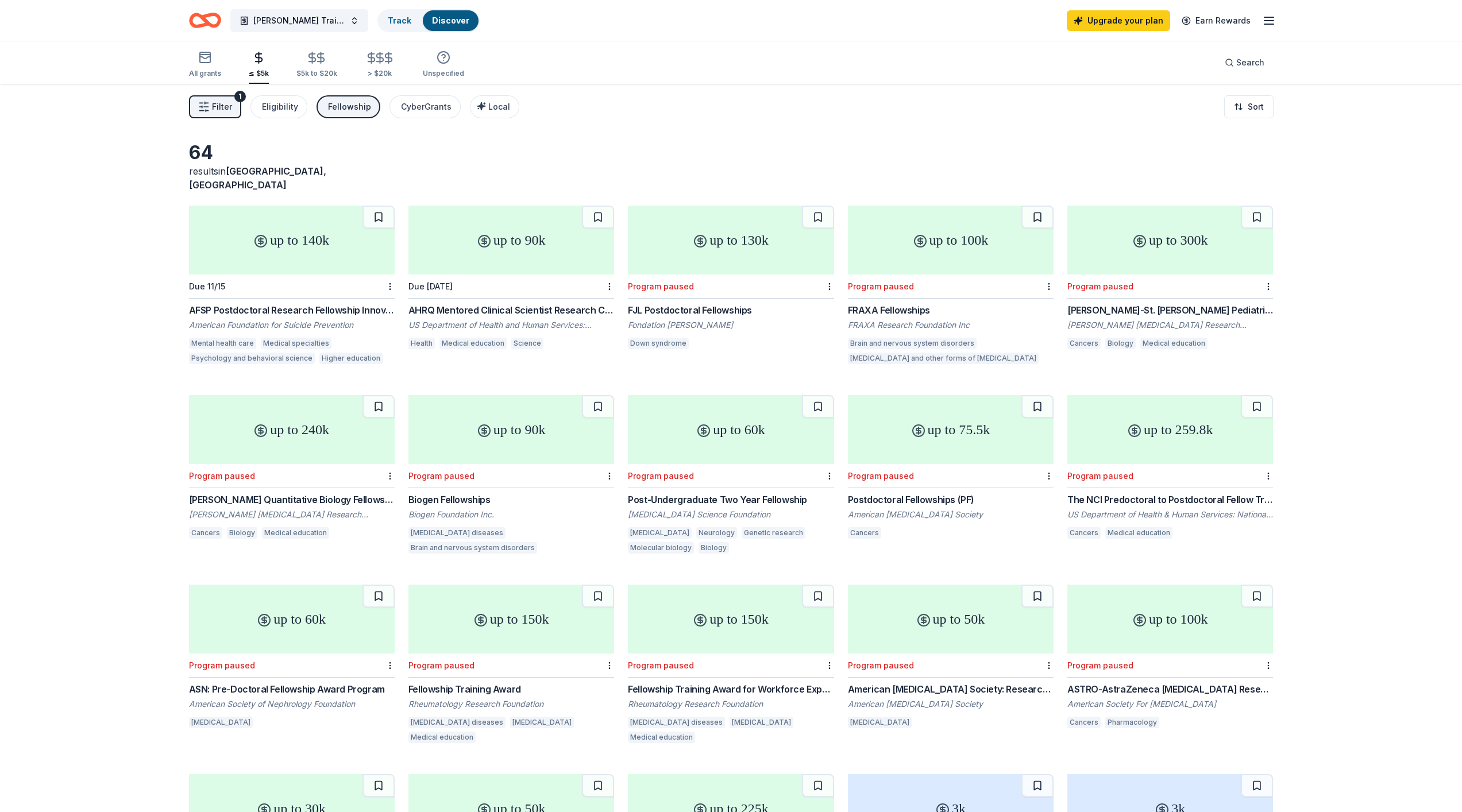
click at [227, 112] on span "Filter" at bounding box center [222, 107] width 20 height 13
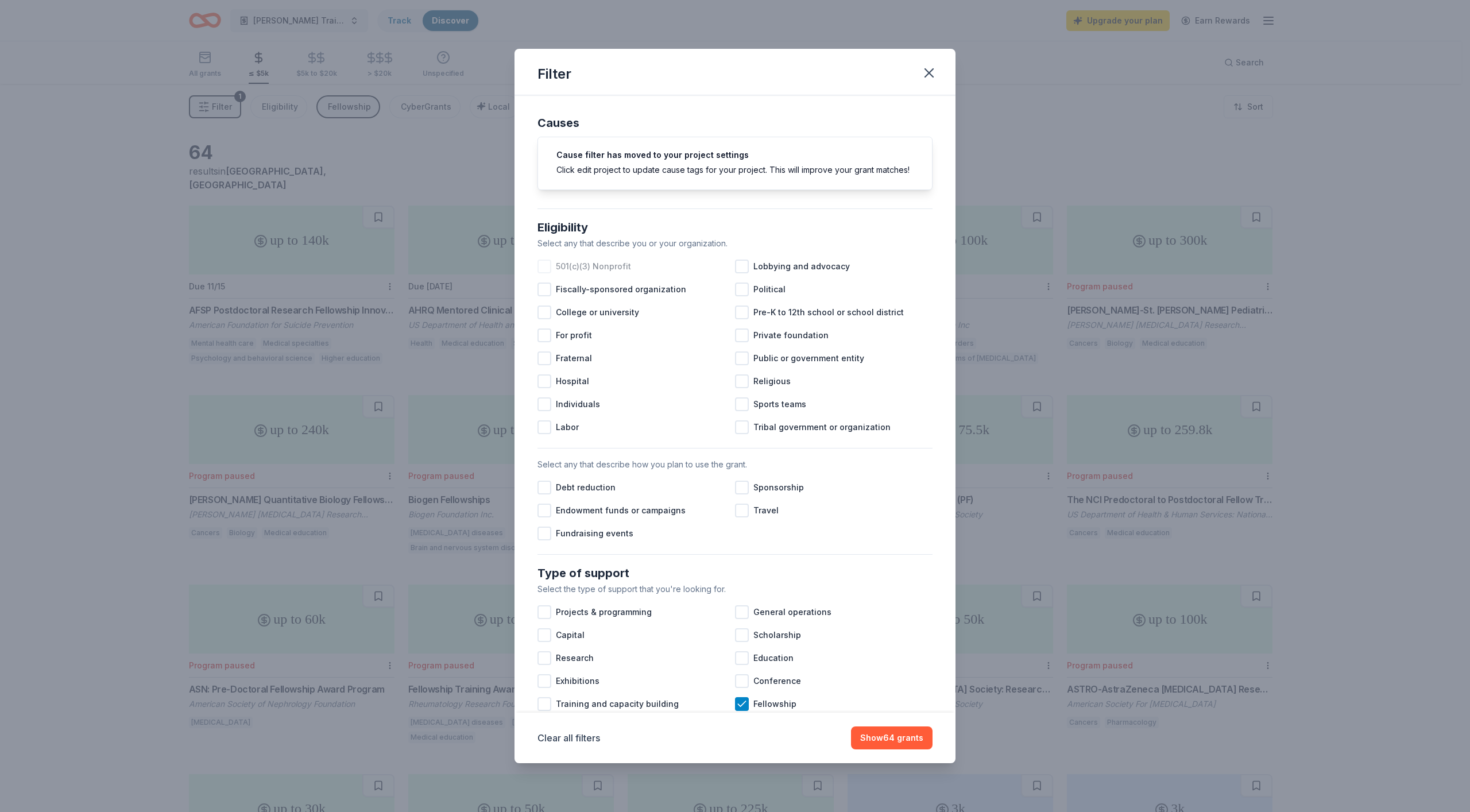
click at [550, 274] on div at bounding box center [544, 266] width 13 height 13
click at [544, 540] on div at bounding box center [544, 533] width 13 height 13
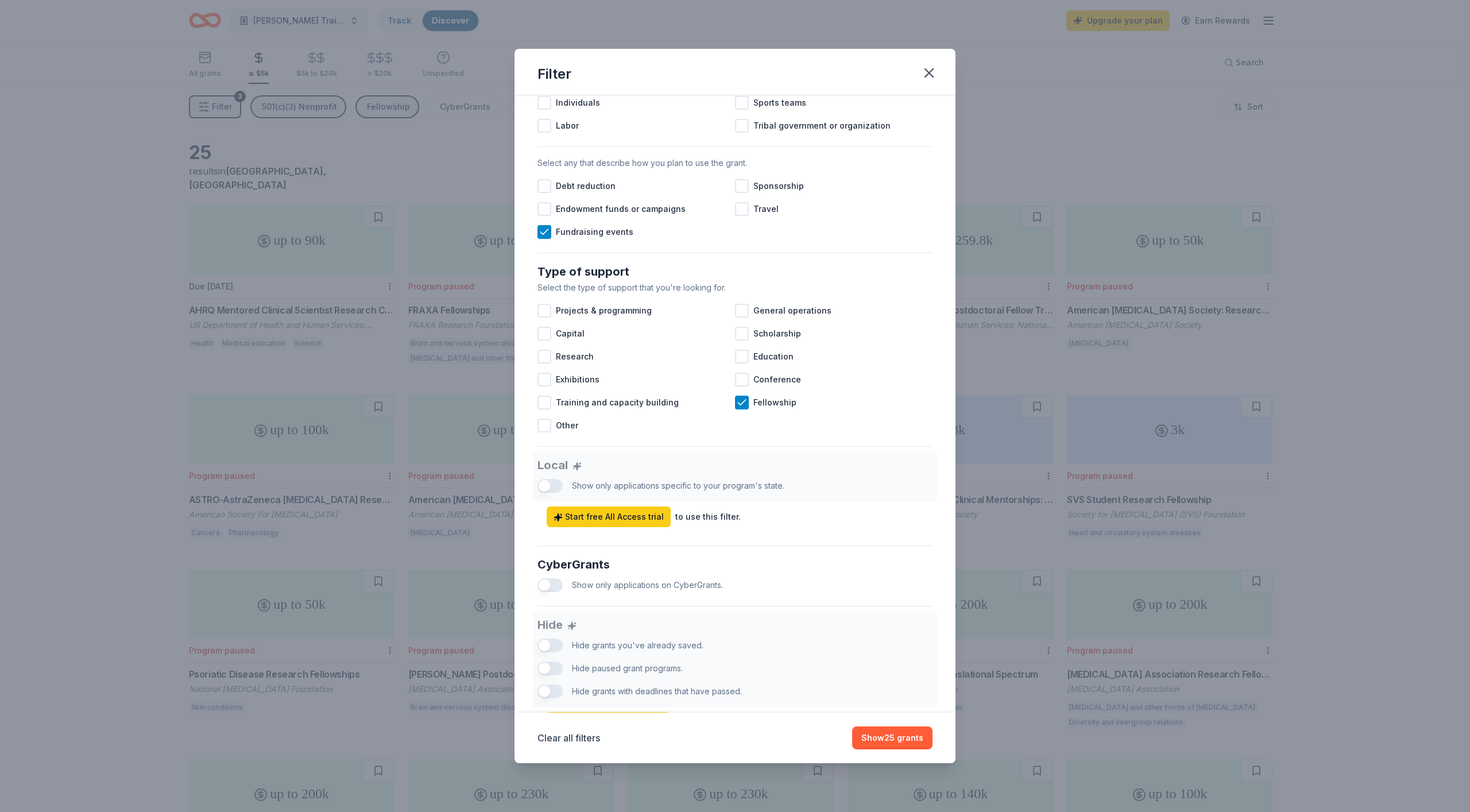
scroll to position [313, 0]
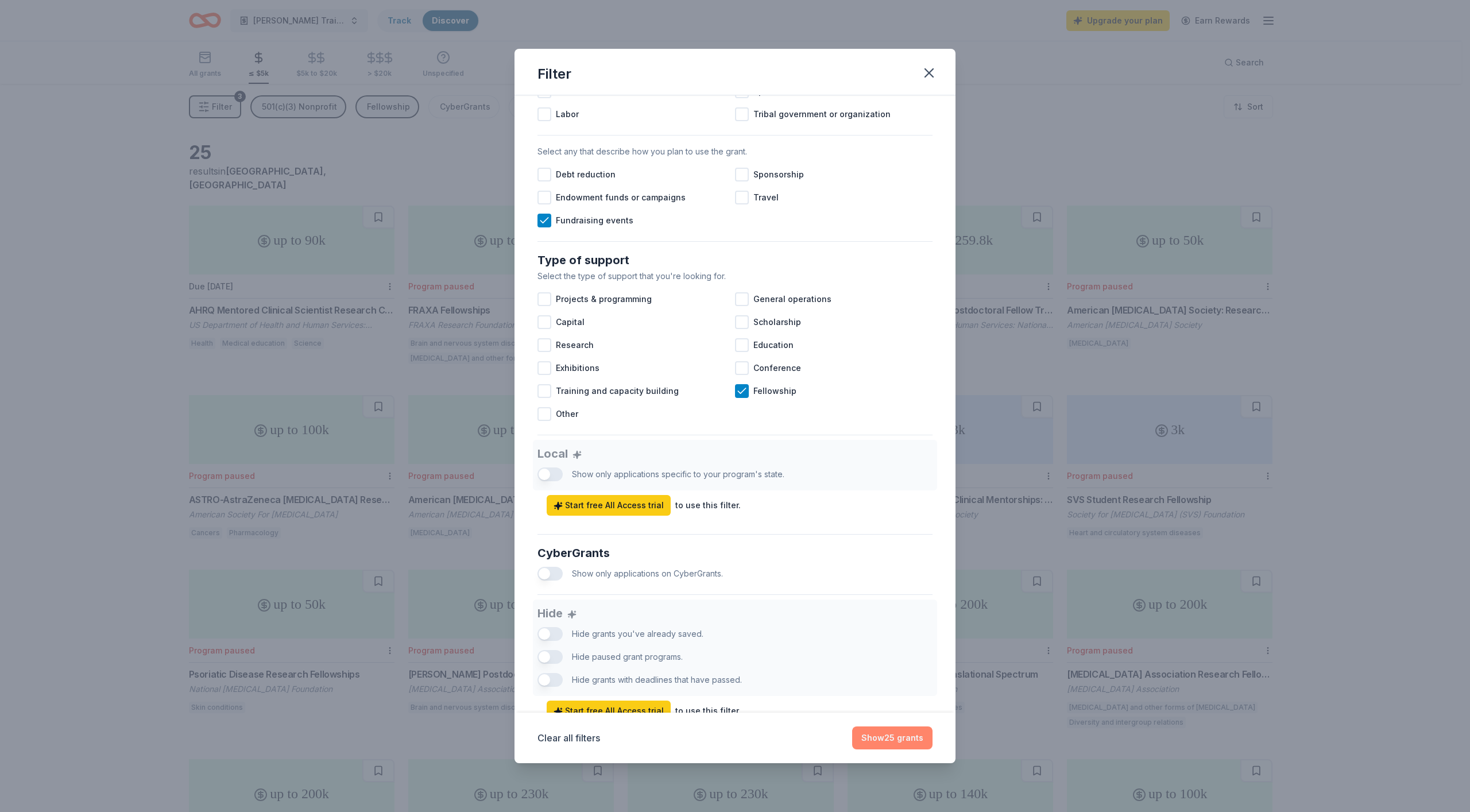
click at [896, 743] on button "Show 25 grants" at bounding box center [892, 737] width 80 height 23
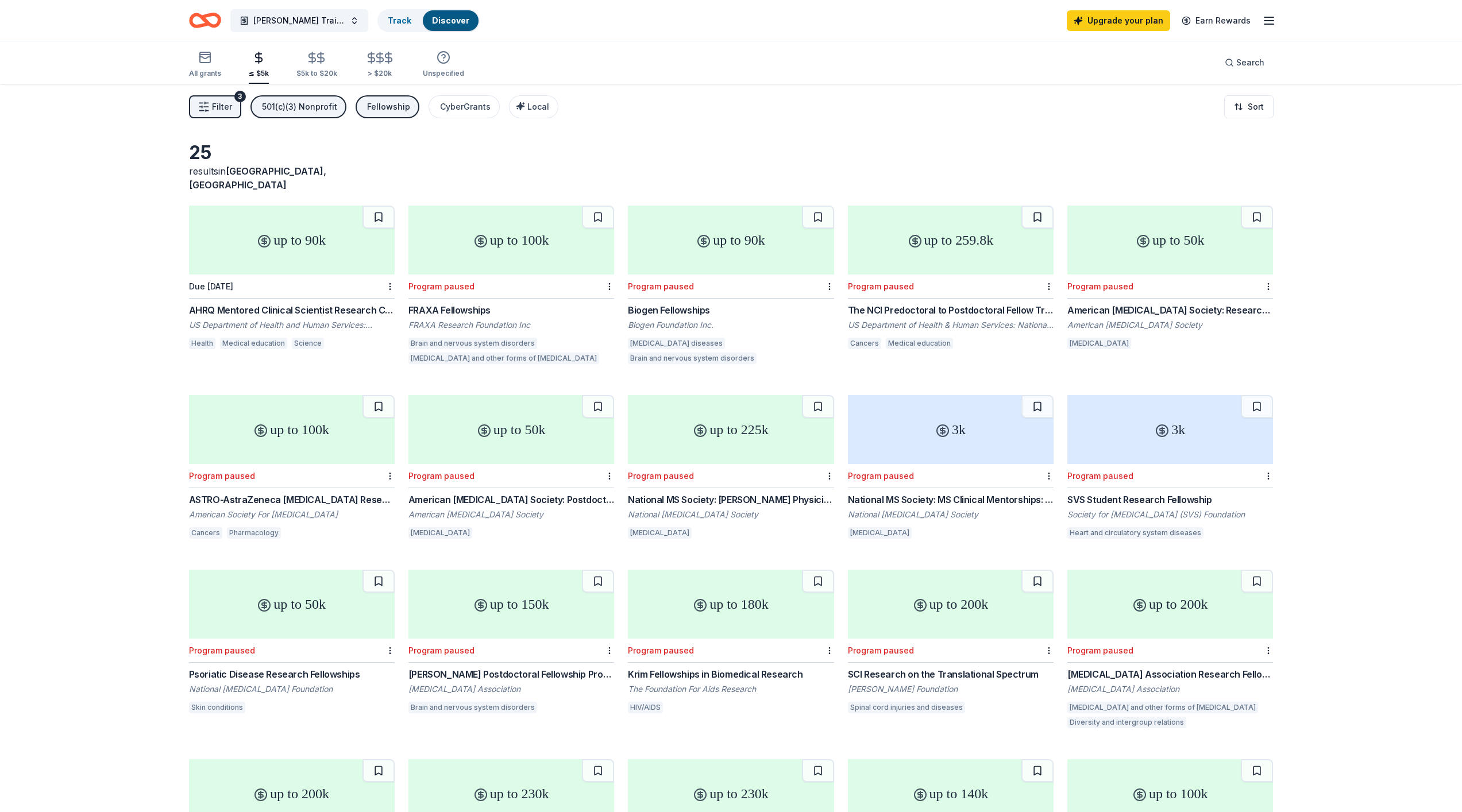
click at [227, 106] on span "Filter" at bounding box center [222, 107] width 20 height 13
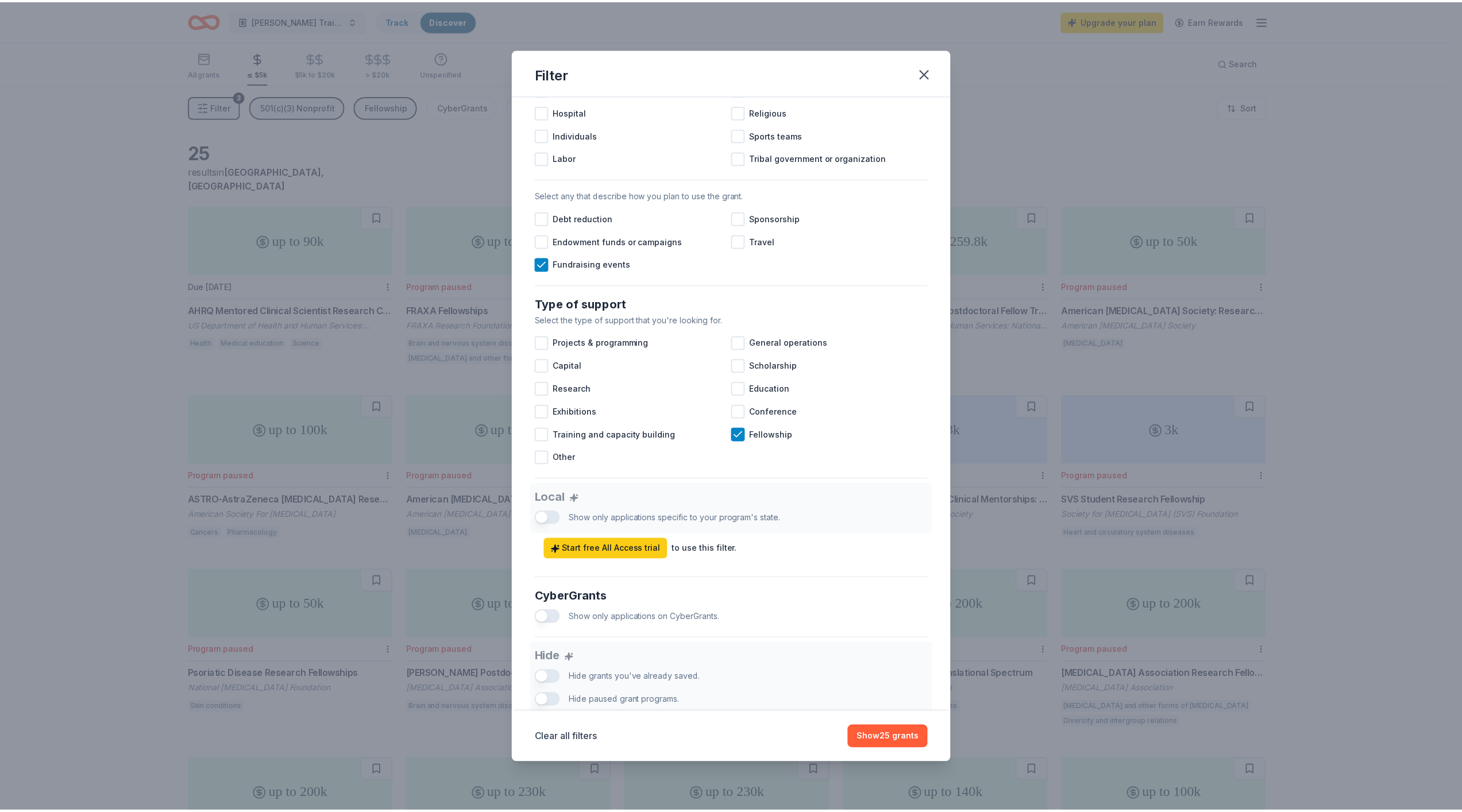
scroll to position [283, 0]
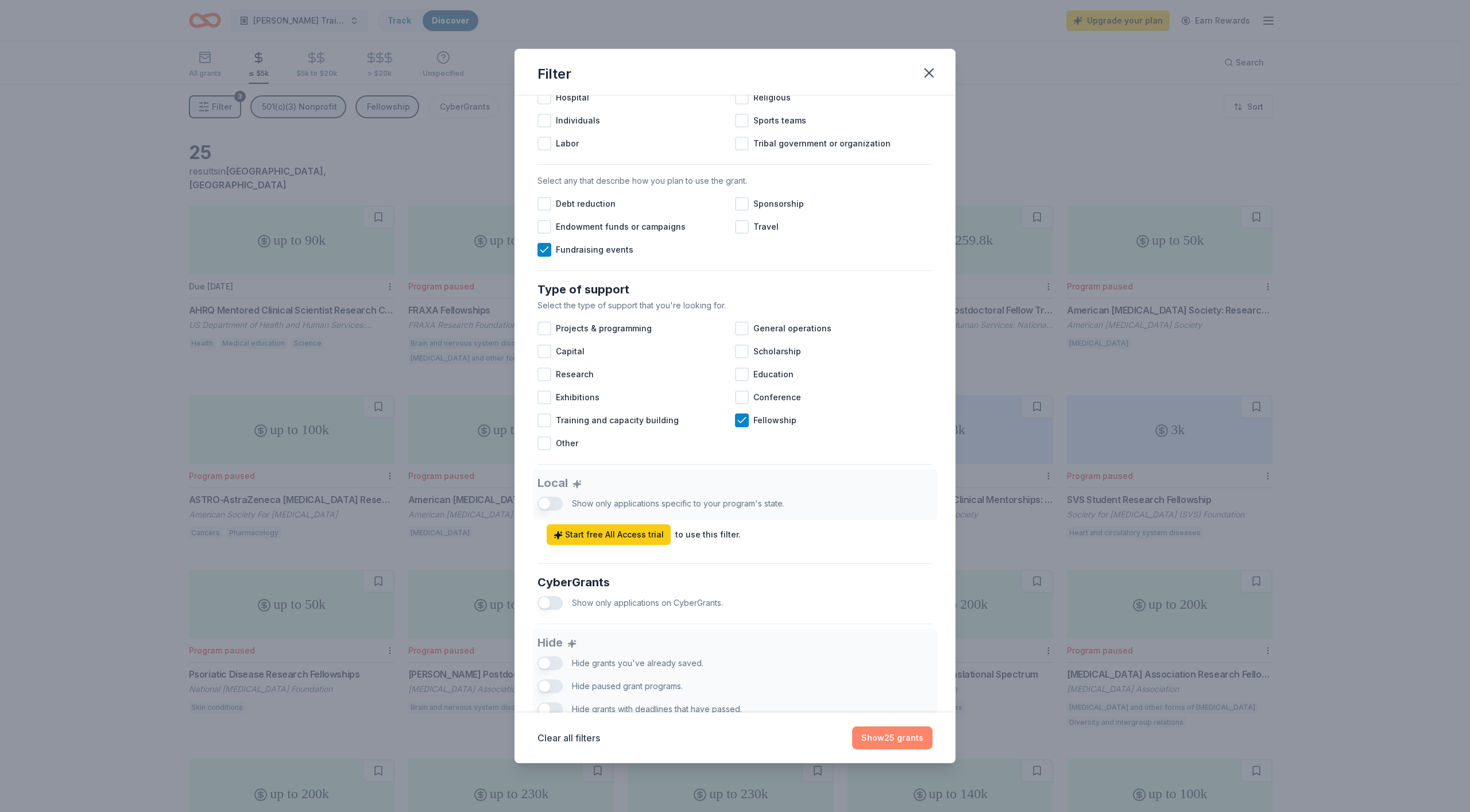
click at [899, 737] on button "Show 25 grants" at bounding box center [892, 737] width 80 height 23
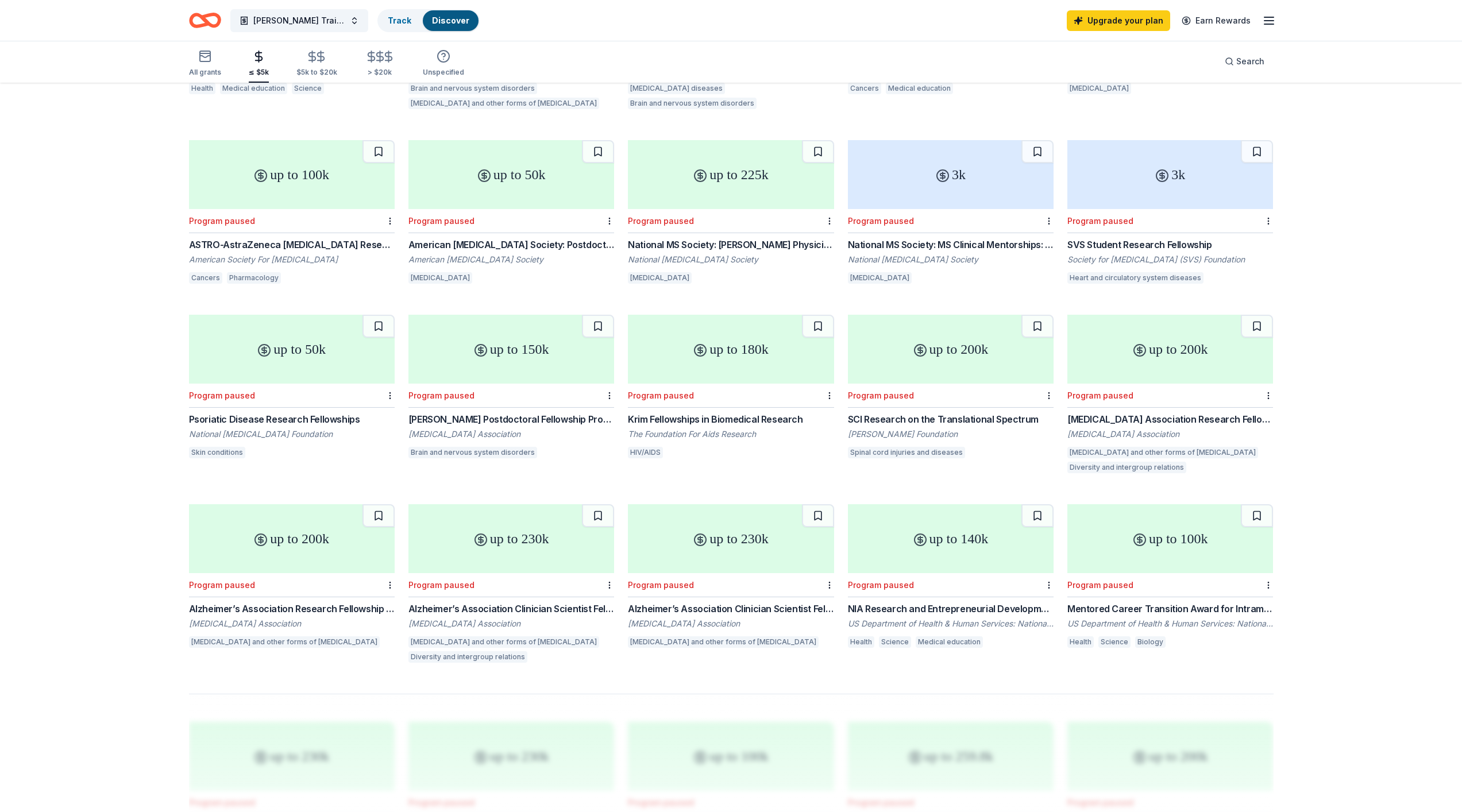
scroll to position [0, 0]
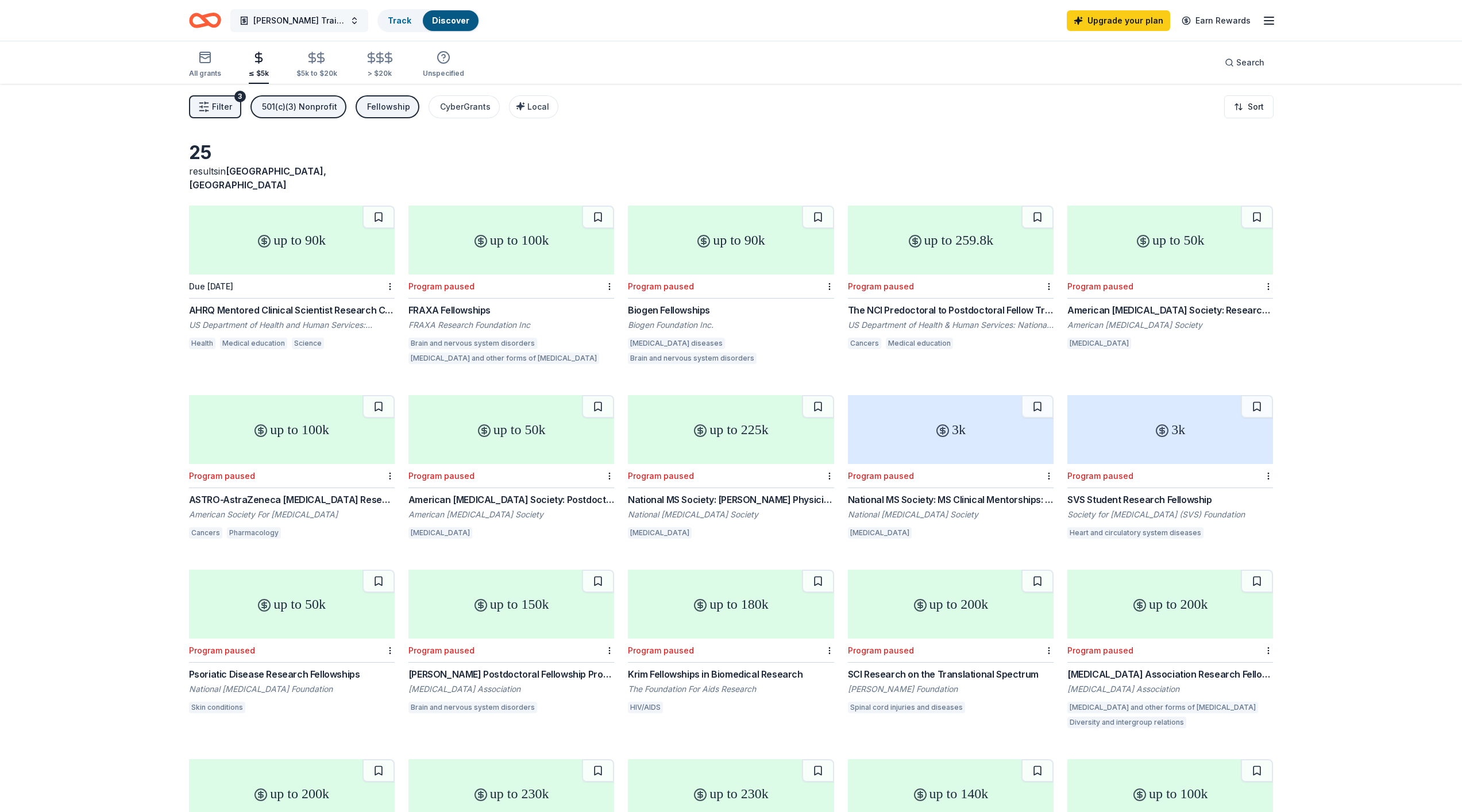
click at [265, 22] on span "Chisholm Trail Convention" at bounding box center [299, 20] width 92 height 13
click at [263, 50] on button "In-Kind" at bounding box center [262, 48] width 43 height 21
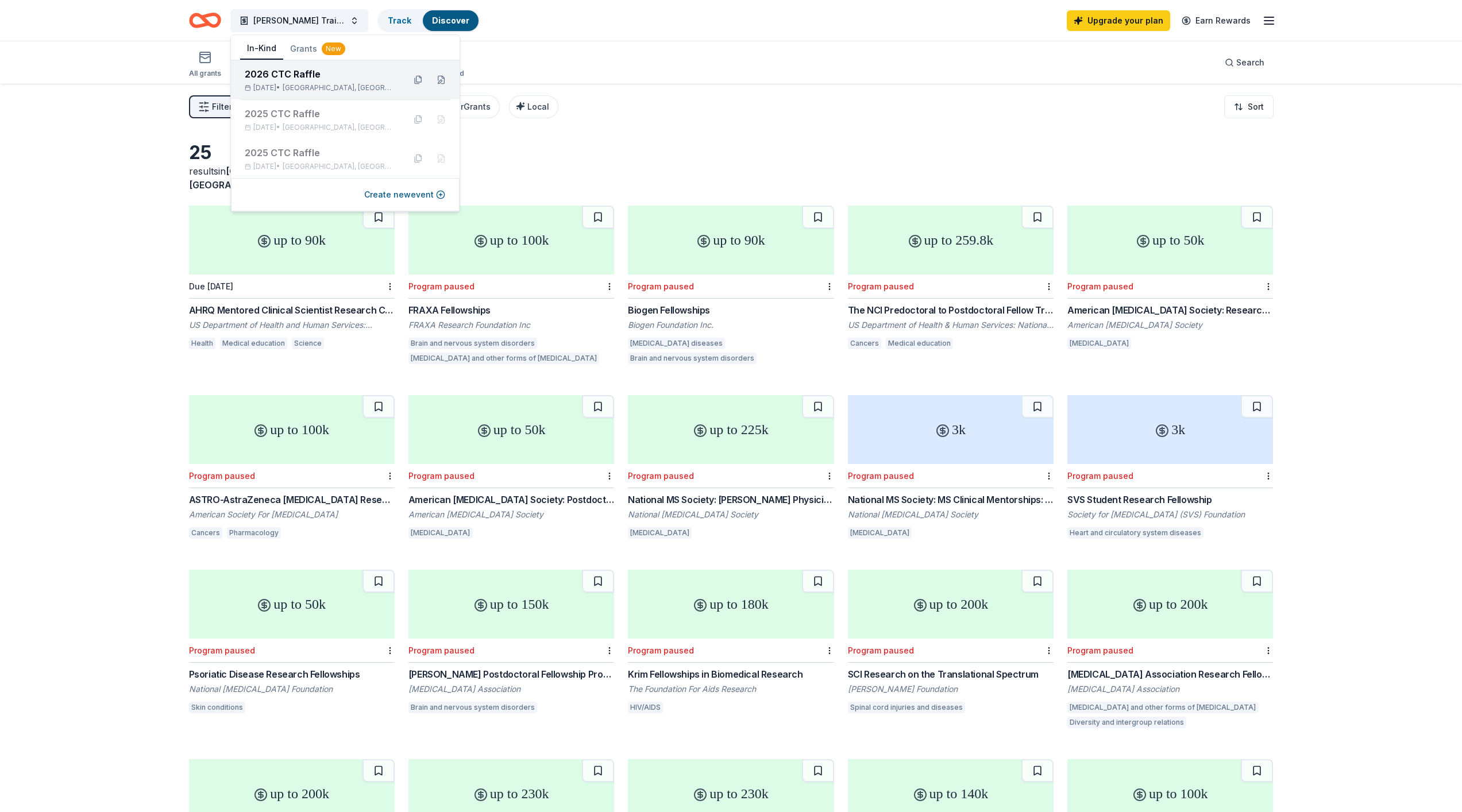
click at [284, 70] on div "2026 CTC Raffle" at bounding box center [320, 74] width 151 height 13
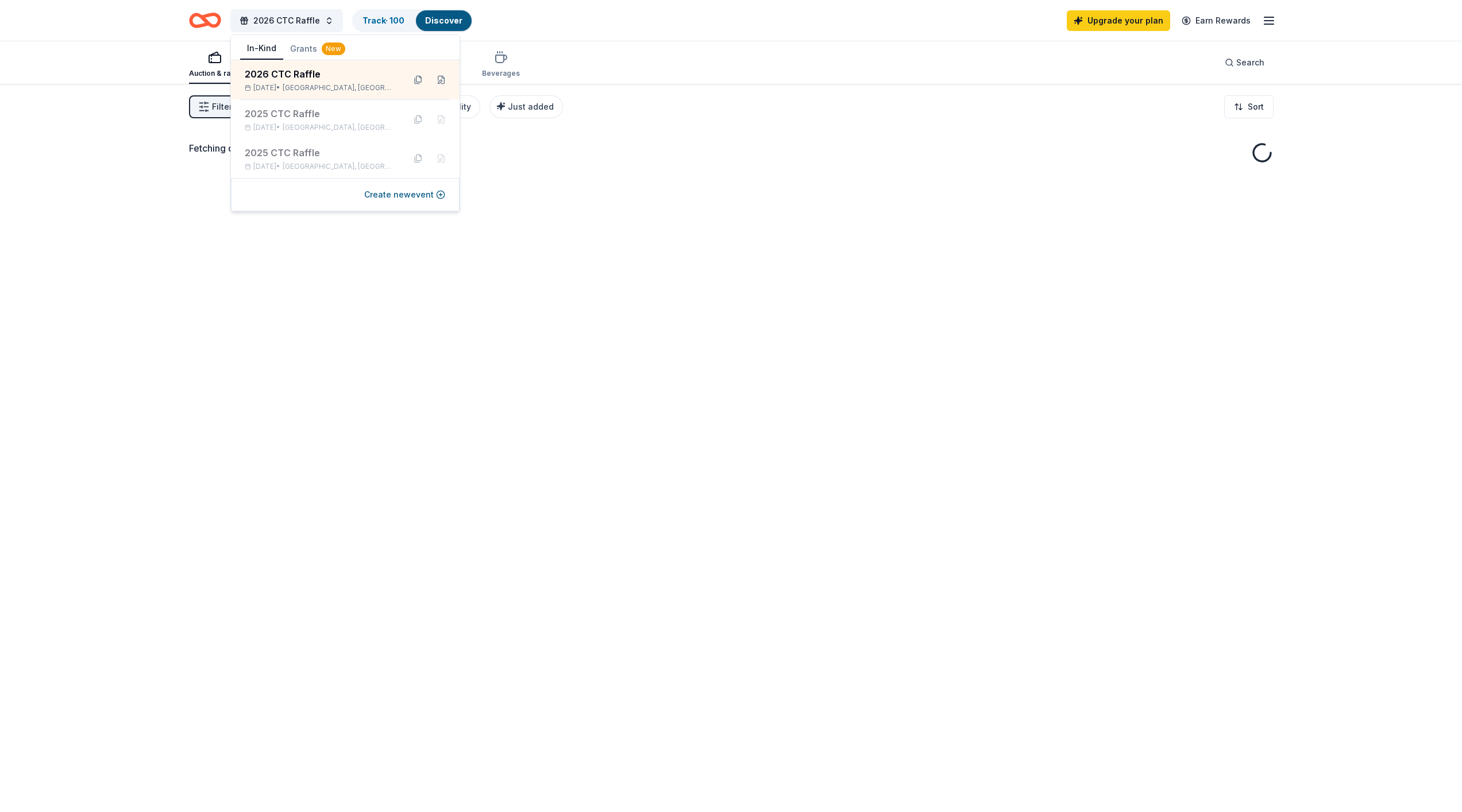
click at [85, 62] on div "Auction & raffle Meals Snacks Desserts Alcohol Beverages Search" at bounding box center [731, 63] width 1462 height 43
